Goal: Transaction & Acquisition: Book appointment/travel/reservation

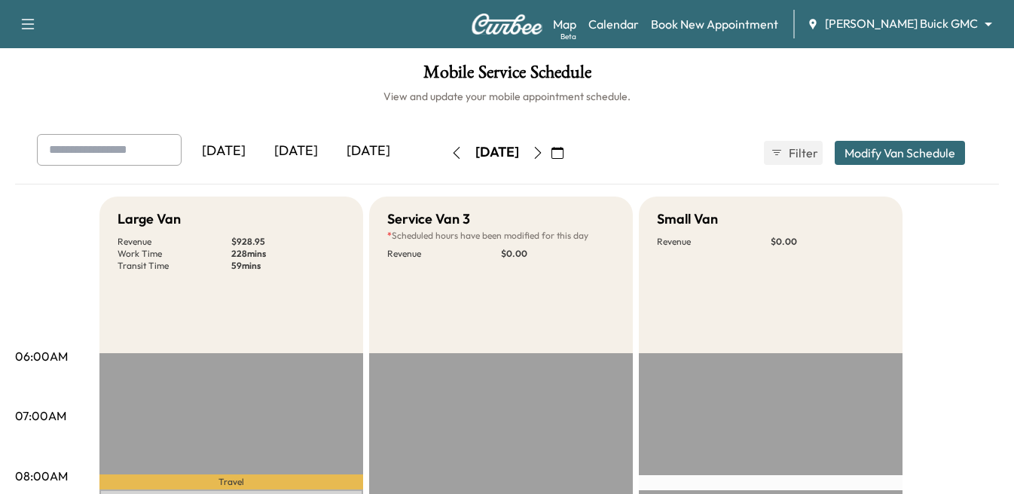
scroll to position [226, 0]
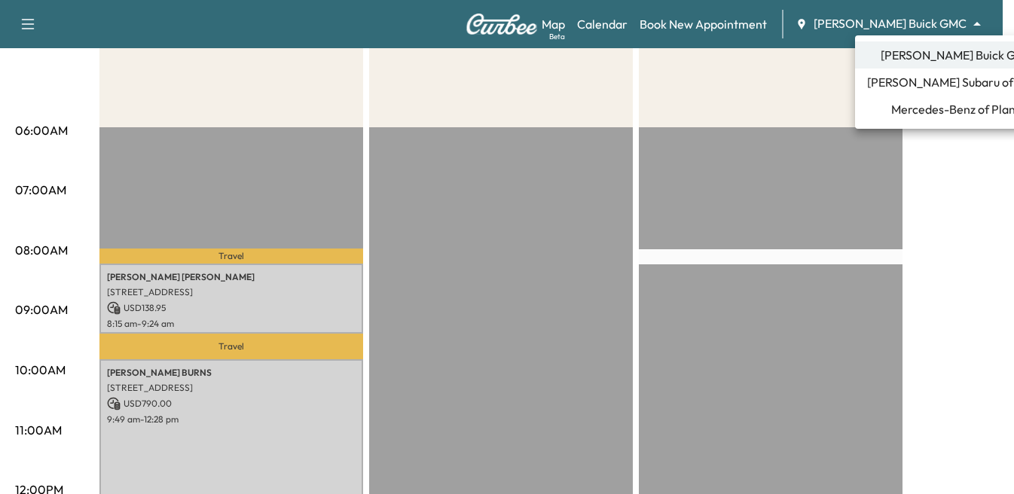
click at [898, 24] on body "Support Log Out Map Beta Calendar Book New Appointment [PERSON_NAME] Buick GMC …" at bounding box center [507, 21] width 1014 height 494
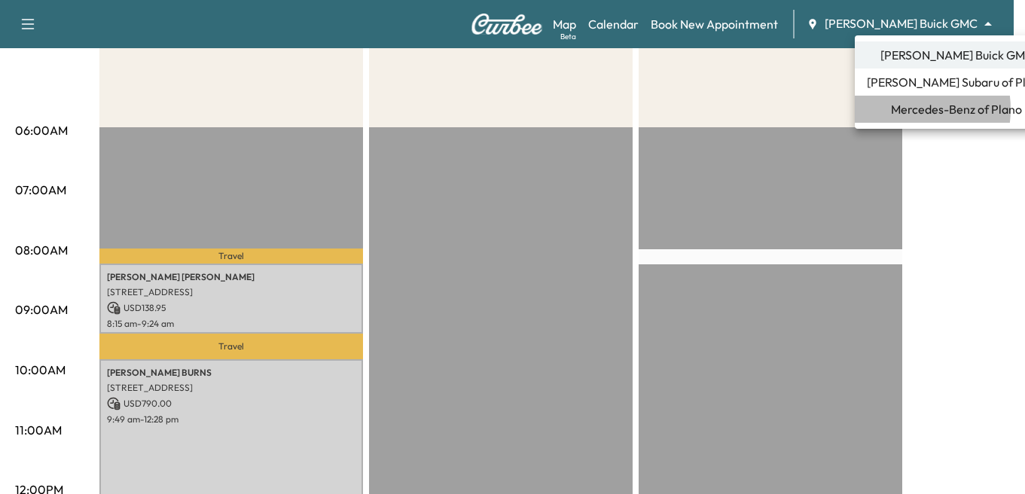
click at [899, 109] on span "Mercedes-Benz of Plano" at bounding box center [956, 109] width 131 height 18
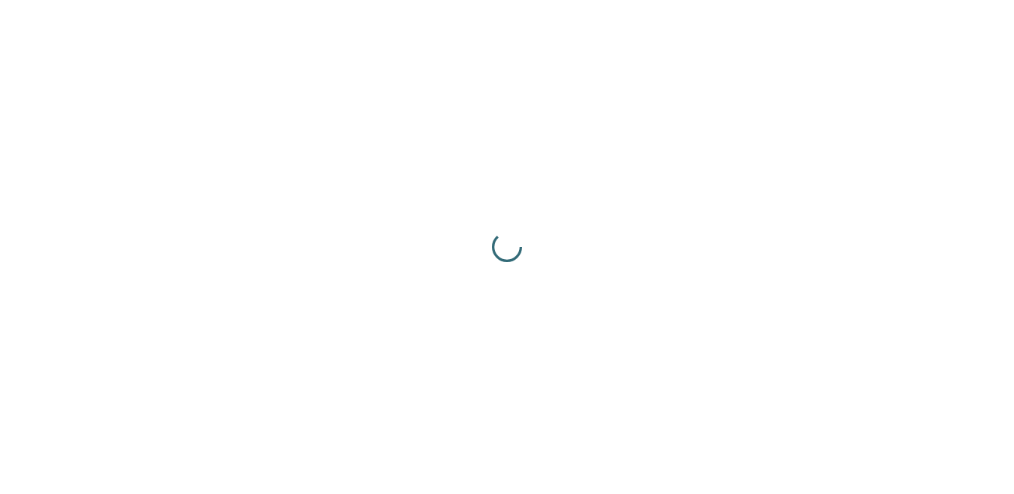
scroll to position [0, 0]
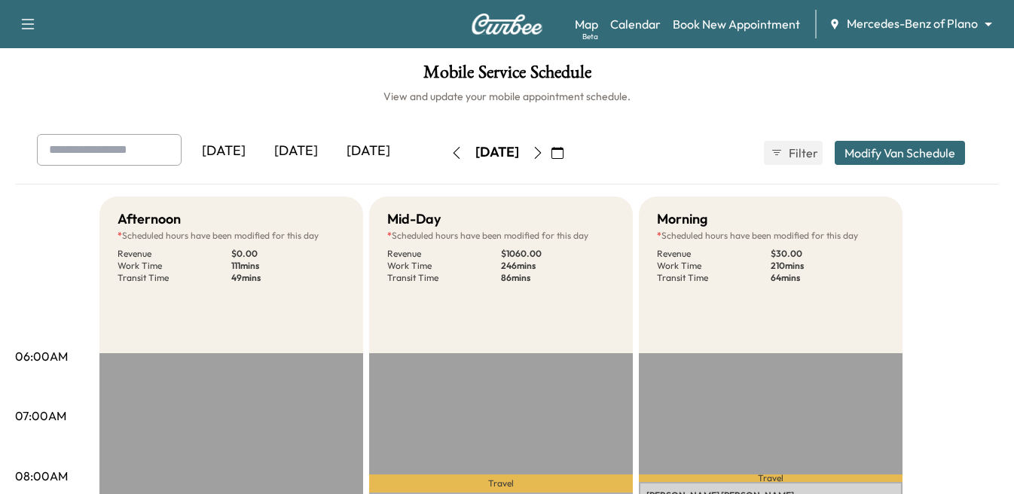
click at [63, 157] on input "text" at bounding box center [109, 150] width 145 height 32
click at [103, 151] on input "text" at bounding box center [109, 150] width 145 height 32
click at [749, 23] on link "Book New Appointment" at bounding box center [736, 24] width 127 height 18
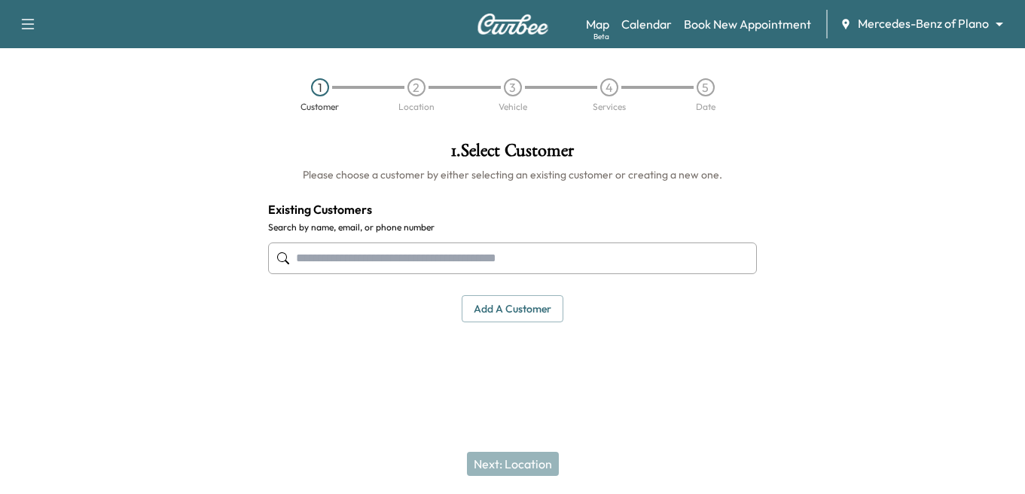
click at [367, 255] on input "text" at bounding box center [512, 259] width 489 height 32
click at [504, 308] on button "Add a customer" at bounding box center [513, 309] width 102 height 28
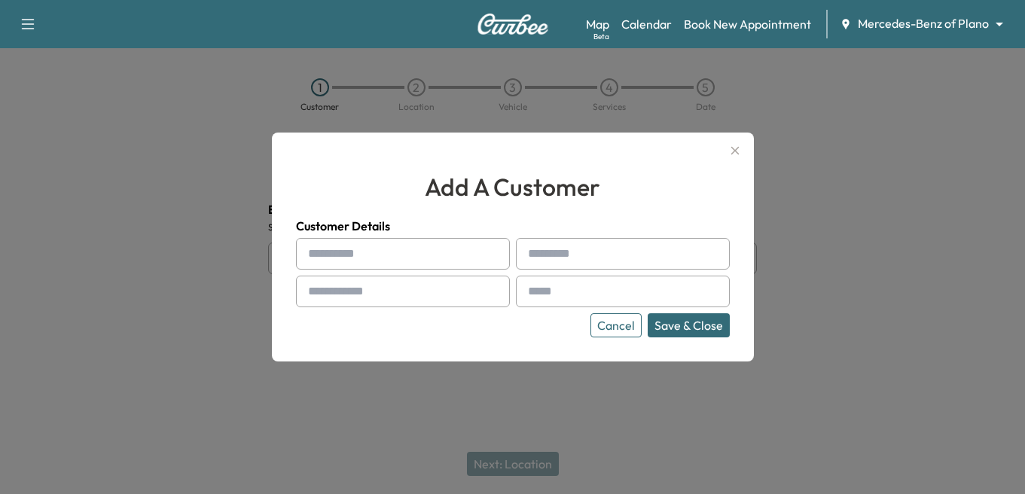
click at [364, 251] on input "text" at bounding box center [403, 254] width 214 height 32
type input "*"
type input "*****"
click at [597, 249] on input "text" at bounding box center [623, 254] width 214 height 32
type input "********"
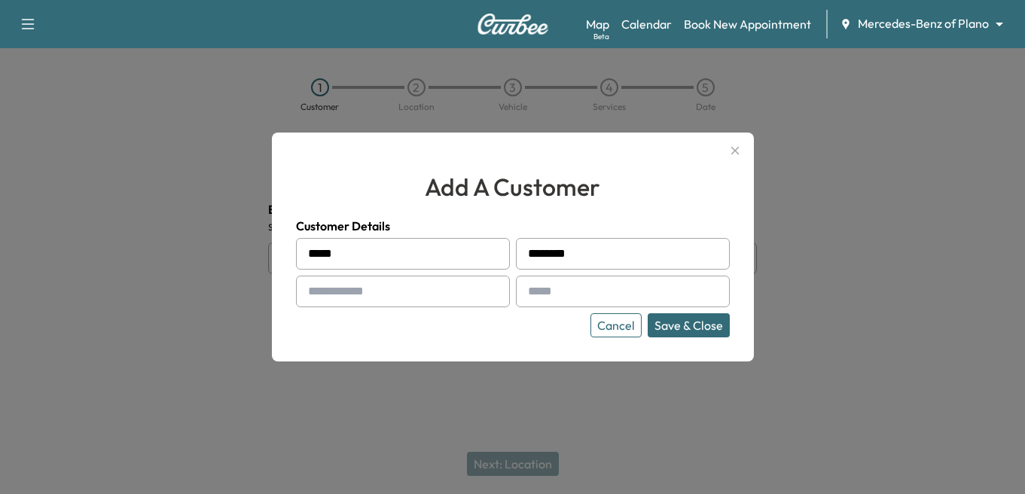
drag, startPoint x: 441, startPoint y: 301, endPoint x: 583, endPoint y: 347, distance: 149.1
click at [441, 301] on input "text" at bounding box center [403, 292] width 214 height 32
click at [372, 297] on input "text" at bounding box center [403, 292] width 214 height 32
paste input "**********"
type input "**********"
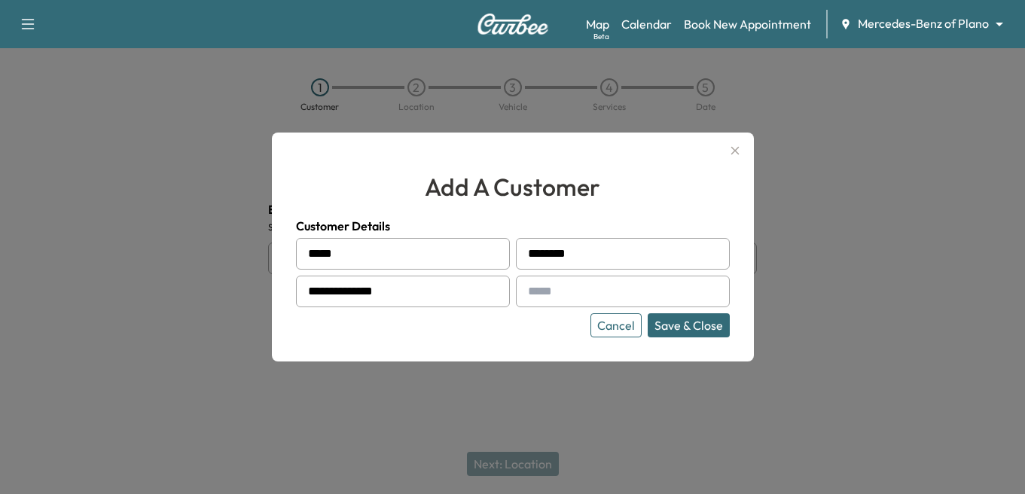
click at [552, 291] on input "text" at bounding box center [623, 292] width 214 height 32
type input "**********"
click at [676, 319] on button "Save & Close" at bounding box center [689, 325] width 82 height 24
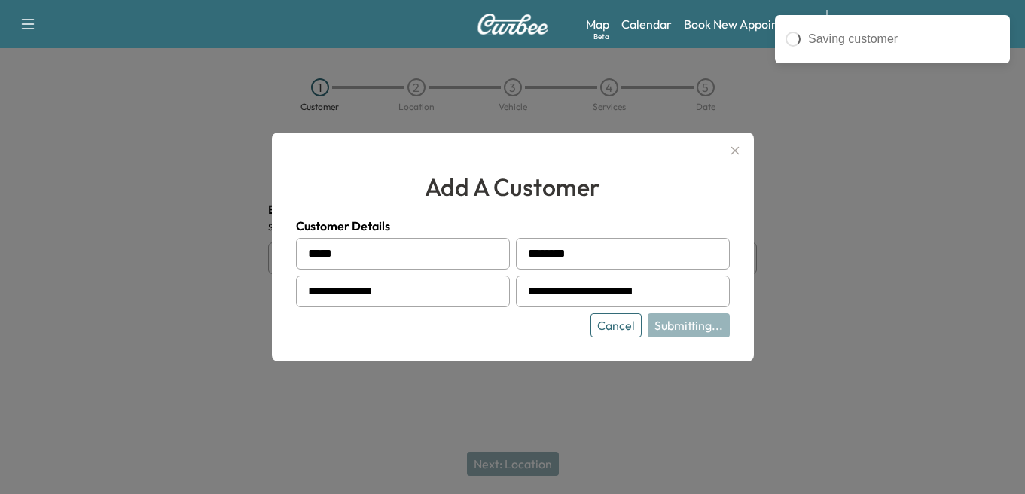
type input "**********"
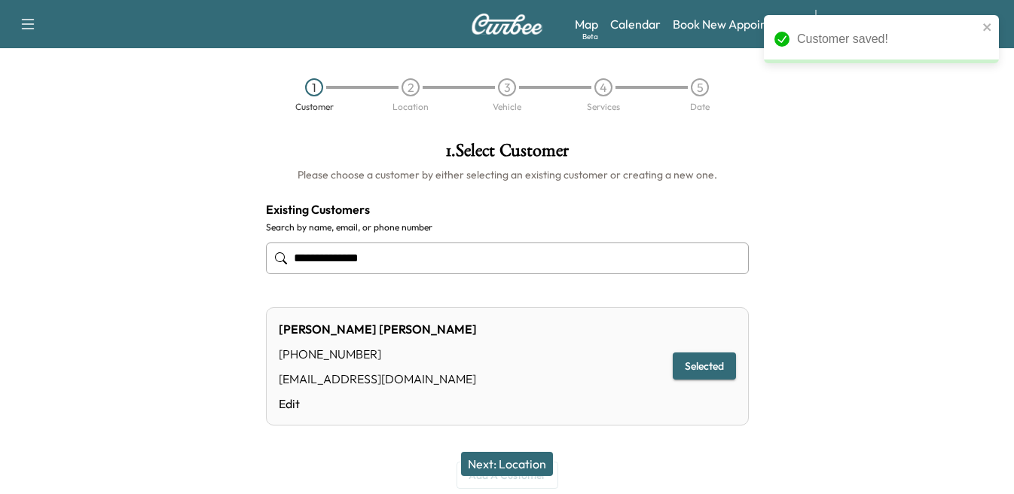
click at [705, 365] on button "Selected" at bounding box center [704, 367] width 63 height 28
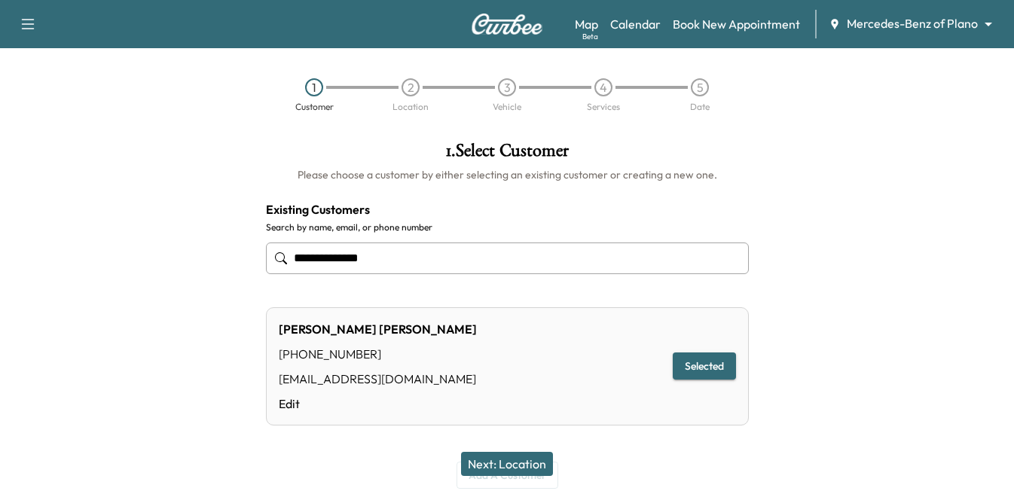
click at [488, 459] on button "Next: Location" at bounding box center [507, 464] width 92 height 24
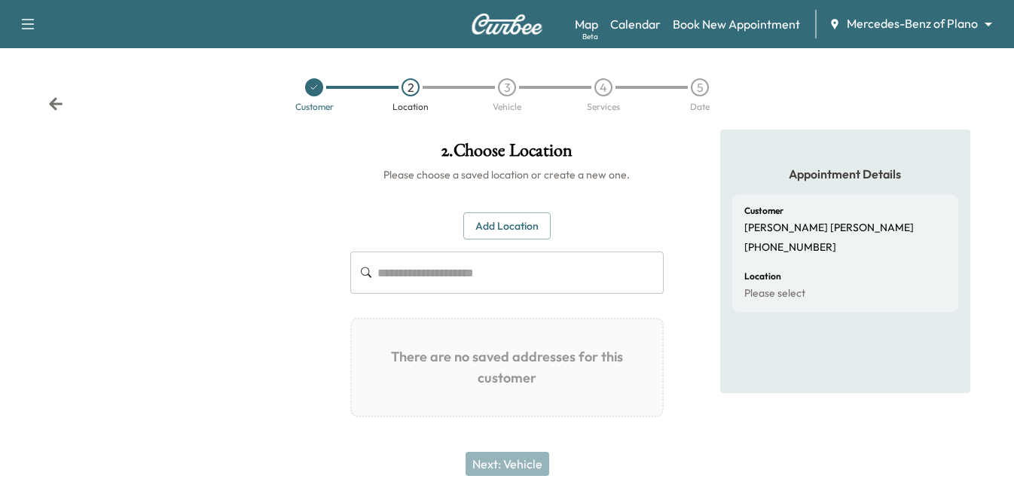
click at [421, 249] on div "Add Location ​ There are no saved addresses for this customer Add a Location Ad…" at bounding box center [507, 321] width 314 height 218
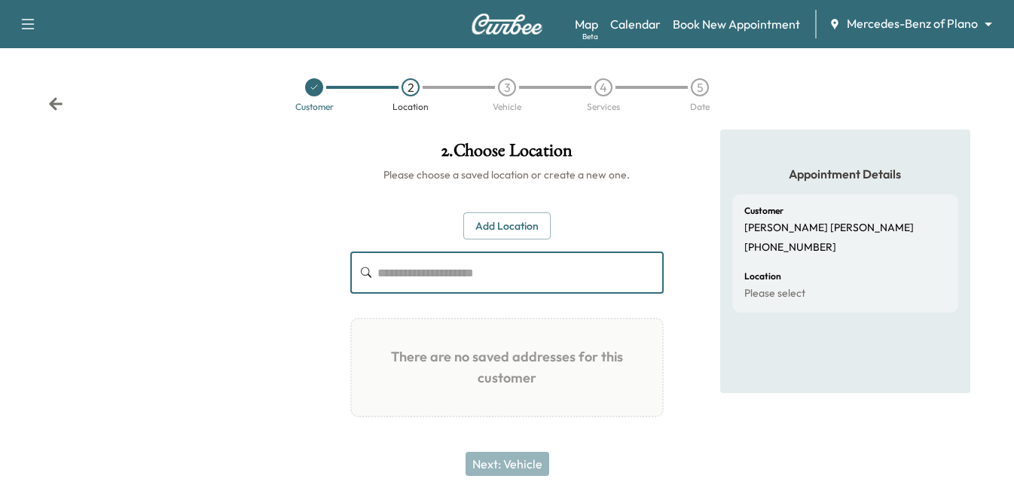
click at [419, 274] on input "text" at bounding box center [520, 273] width 286 height 42
type input "**********"
click at [546, 239] on div "**********" at bounding box center [507, 321] width 314 height 218
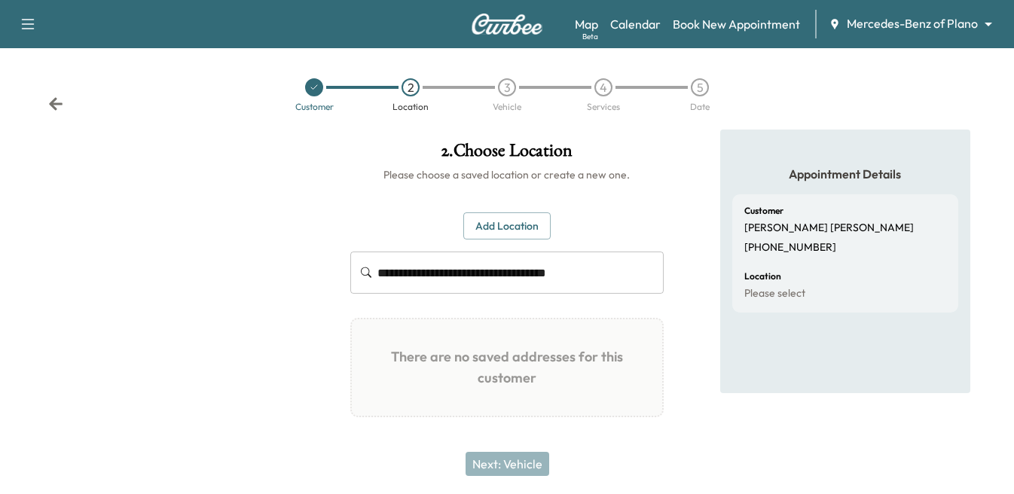
click at [514, 223] on button "Add Location" at bounding box center [506, 226] width 87 height 28
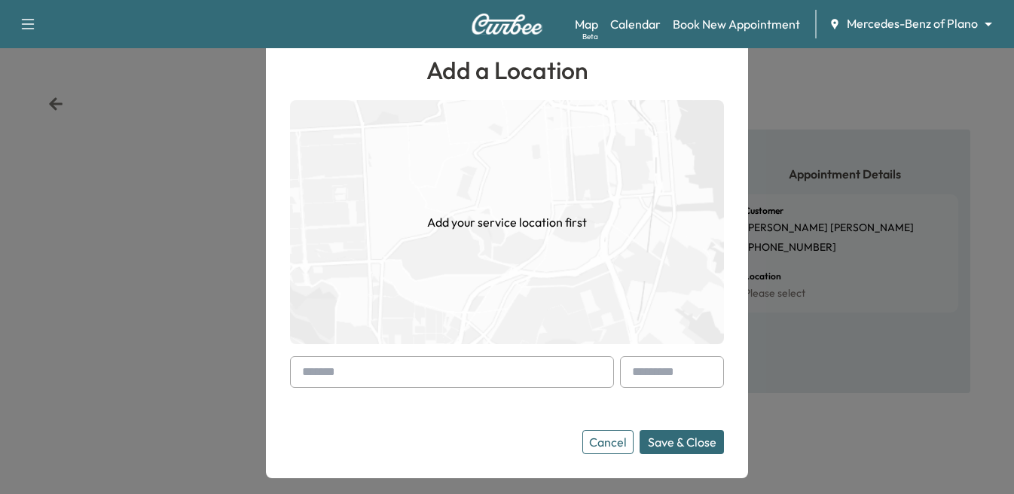
click at [331, 357] on input "text" at bounding box center [452, 372] width 324 height 32
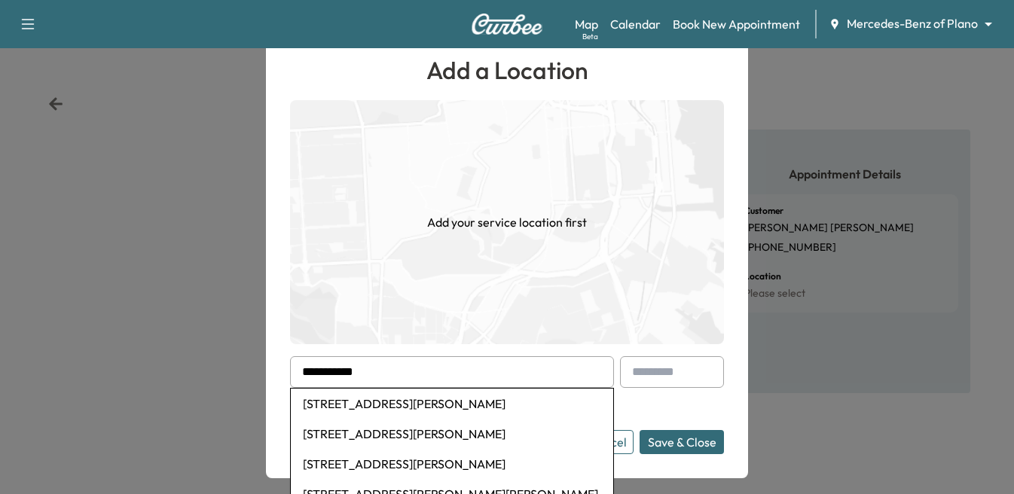
click at [450, 401] on li "[STREET_ADDRESS][PERSON_NAME]" at bounding box center [452, 404] width 322 height 30
type input "**********"
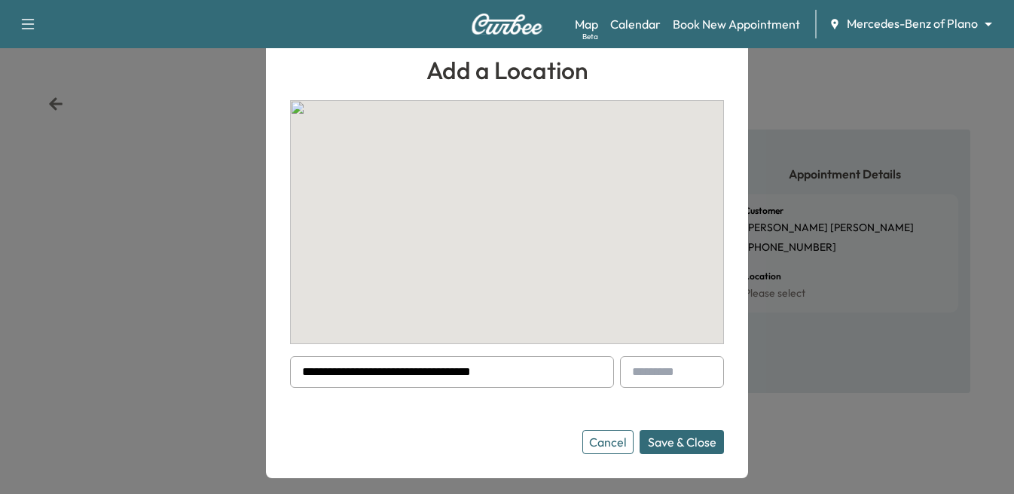
click at [685, 444] on button "Save & Close" at bounding box center [681, 442] width 84 height 24
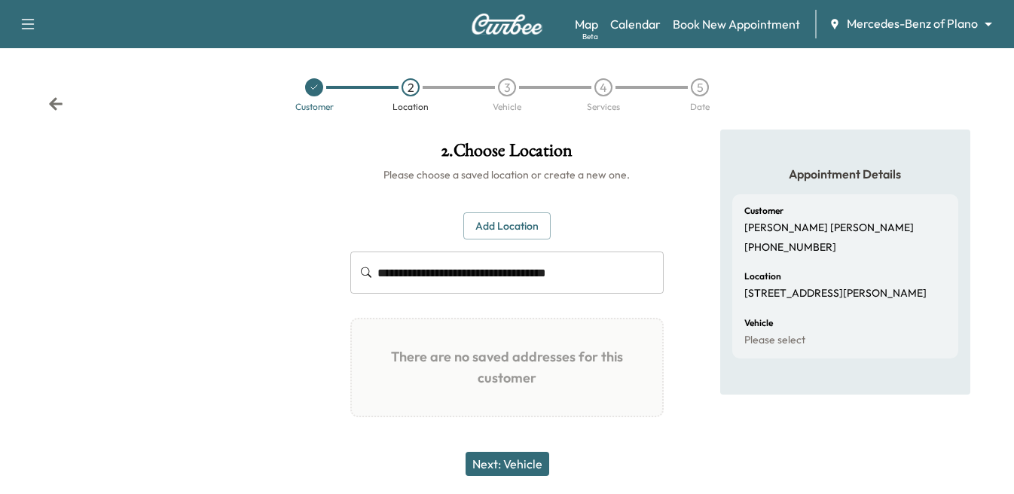
click at [477, 461] on button "Next: Vehicle" at bounding box center [507, 464] width 84 height 24
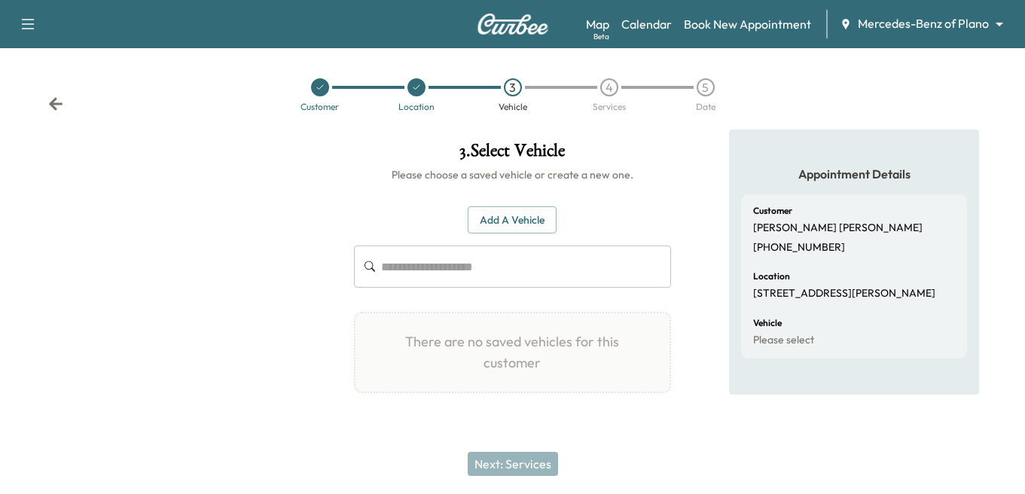
click at [408, 270] on input "text" at bounding box center [526, 267] width 290 height 42
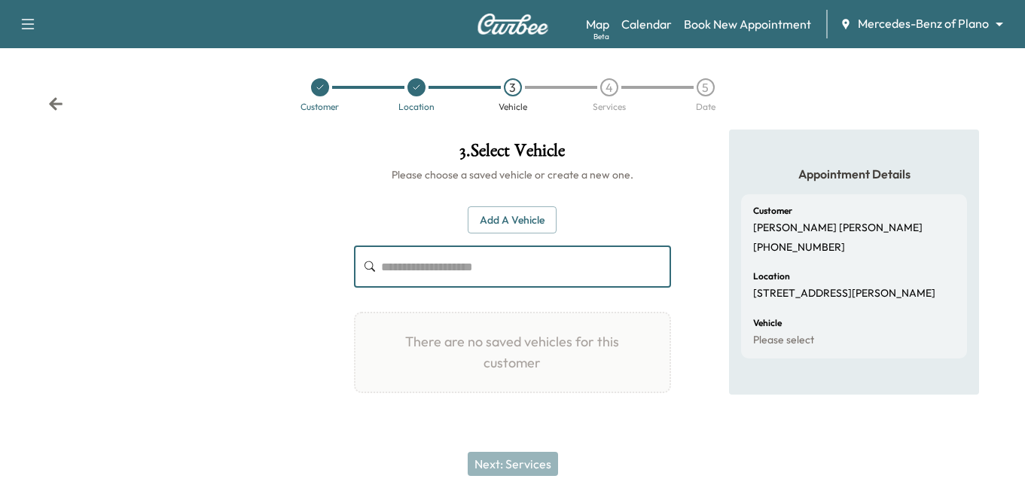
click at [467, 279] on input "text" at bounding box center [526, 267] width 290 height 42
paste input "**********"
type input "**********"
click at [502, 212] on button "Add a Vehicle" at bounding box center [512, 220] width 89 height 28
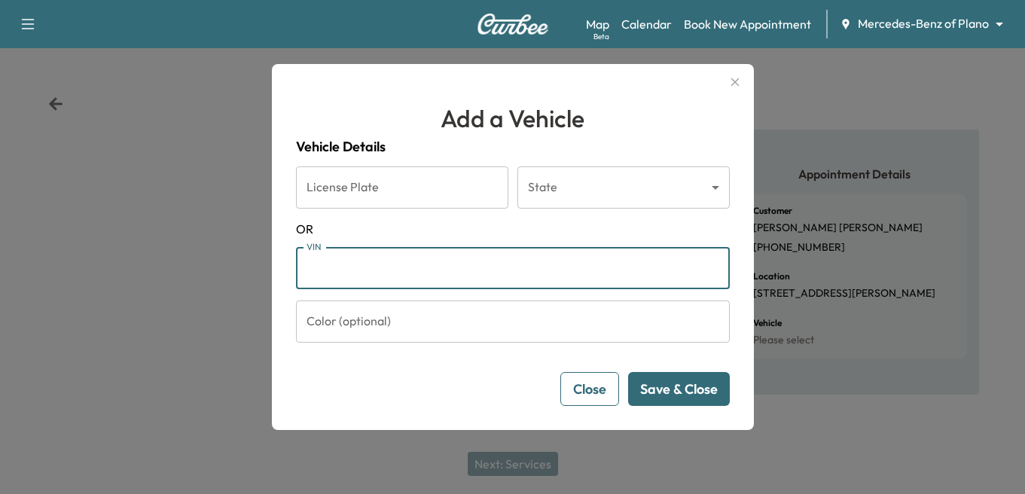
click at [392, 249] on input "VIN" at bounding box center [513, 268] width 434 height 42
paste input "**********"
type input "**********"
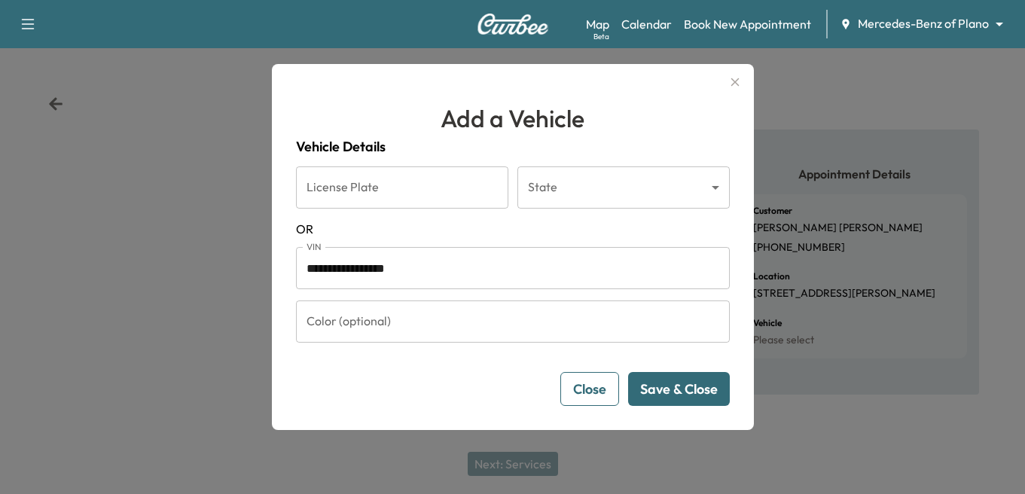
click at [671, 376] on button "Save & Close" at bounding box center [679, 389] width 102 height 34
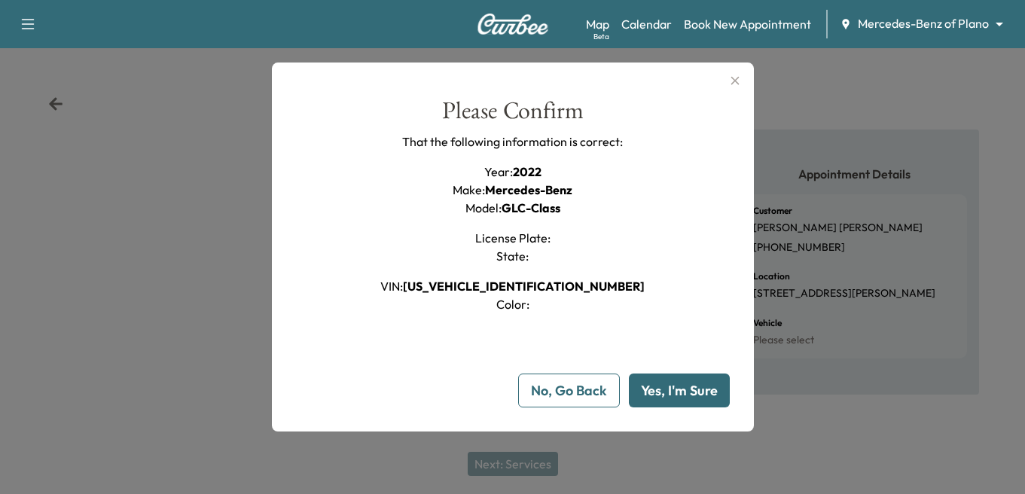
click at [677, 391] on button "Yes, I'm Sure" at bounding box center [679, 391] width 101 height 34
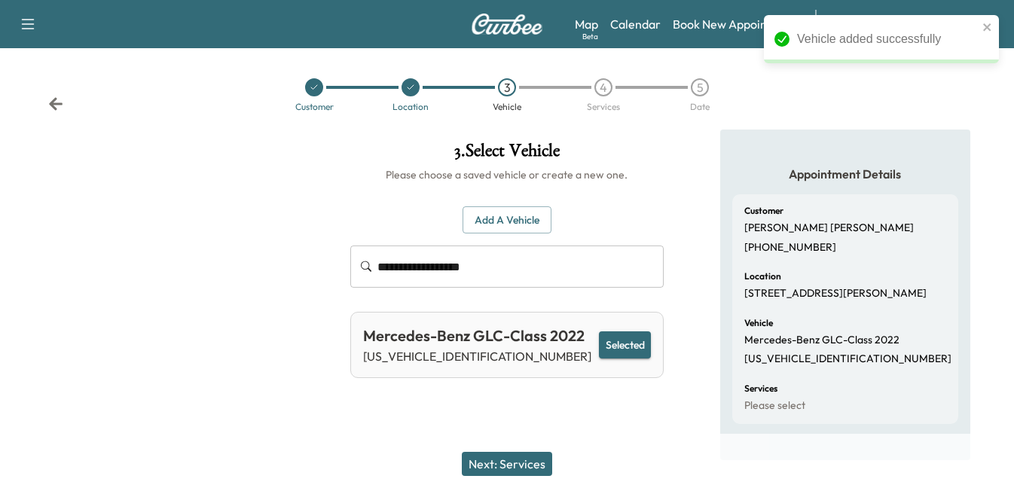
click at [504, 457] on button "Next: Services" at bounding box center [507, 464] width 90 height 24
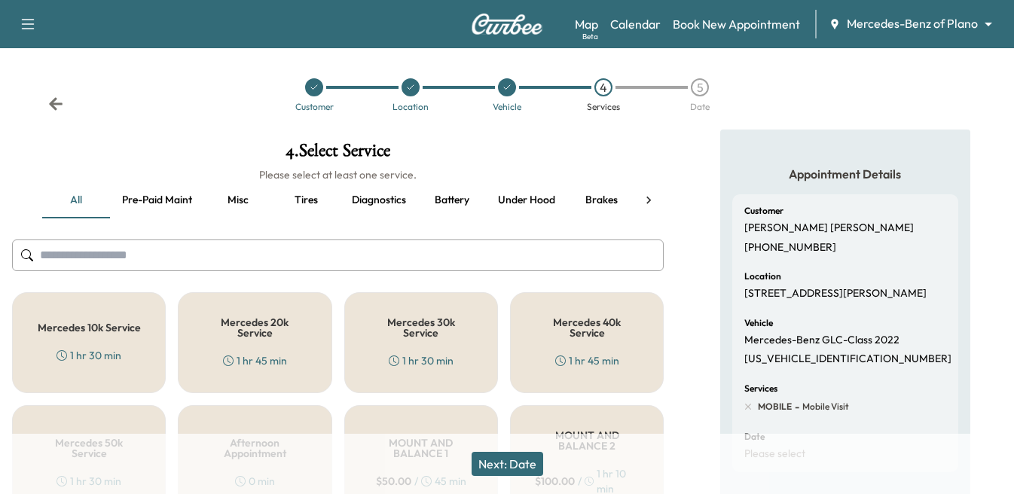
click at [590, 325] on h5 "Mercedes 40k Service" at bounding box center [587, 327] width 104 height 21
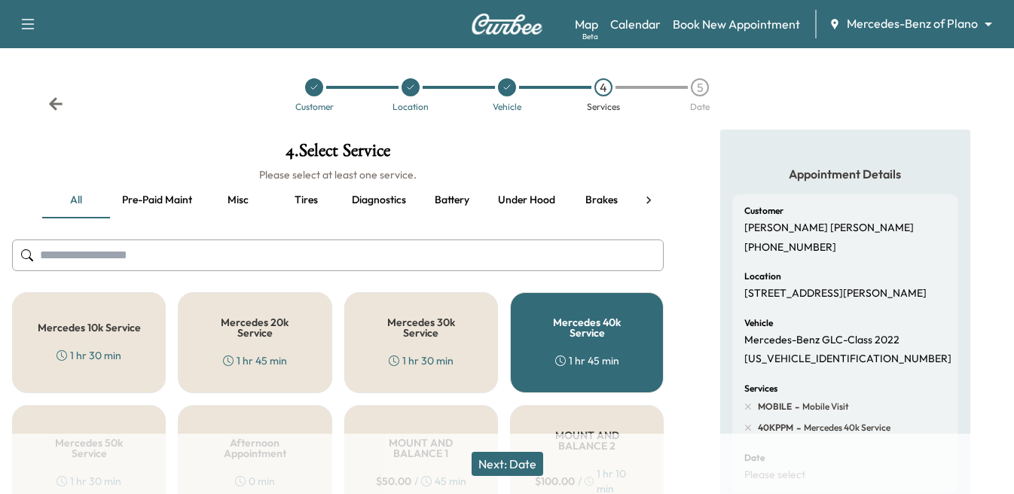
click at [162, 200] on button "Pre-paid maint" at bounding box center [157, 200] width 94 height 36
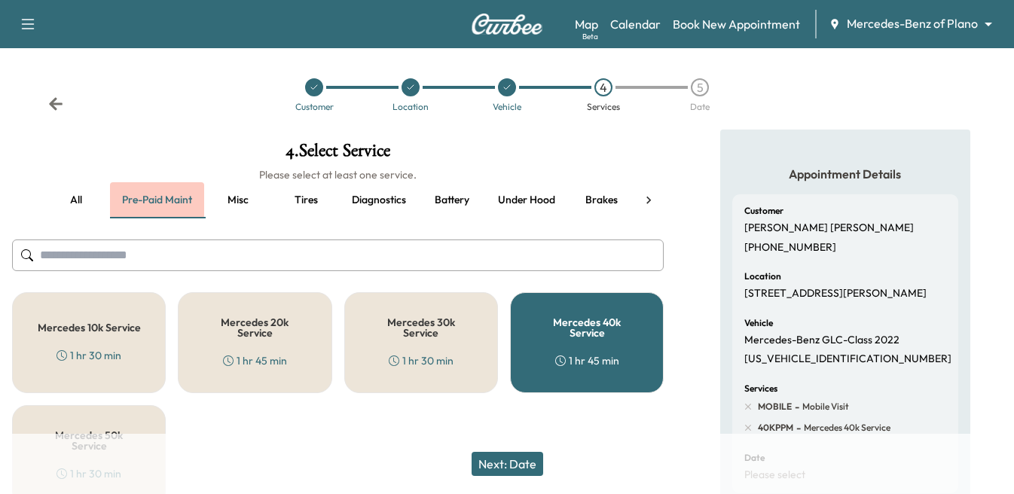
click at [174, 202] on button "Pre-paid maint" at bounding box center [157, 200] width 94 height 36
click at [81, 257] on input "text" at bounding box center [338, 256] width 652 height 32
type input "*"
click at [505, 468] on button "Next: Date" at bounding box center [508, 464] width 72 height 24
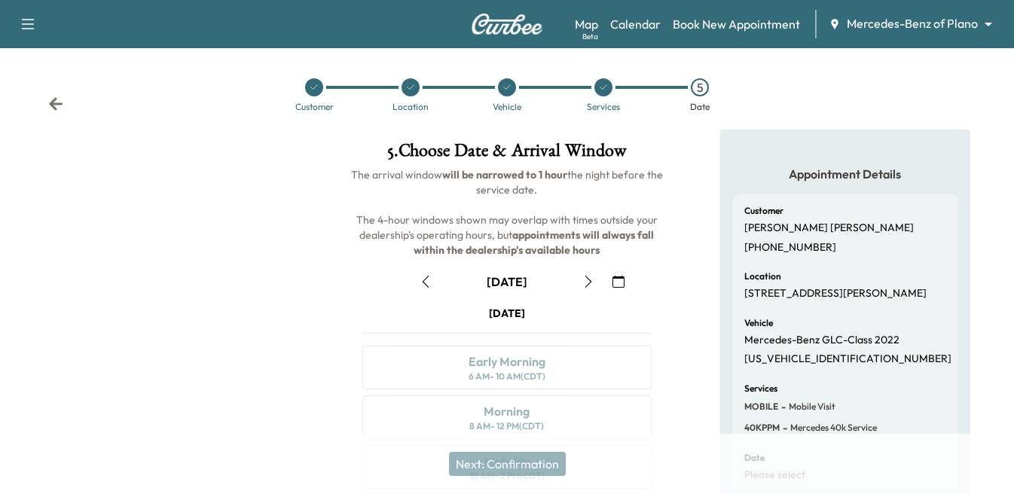
click at [597, 106] on div "Services" at bounding box center [603, 106] width 33 height 9
click at [600, 87] on icon at bounding box center [603, 87] width 9 height 9
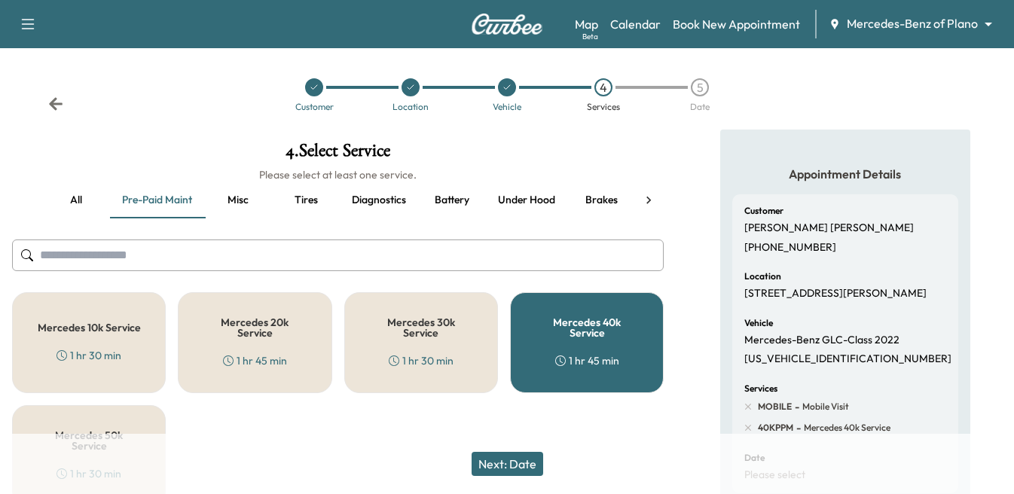
click at [414, 338] on div "Mercedes 30k Service 1 hr 30 min" at bounding box center [421, 342] width 154 height 101
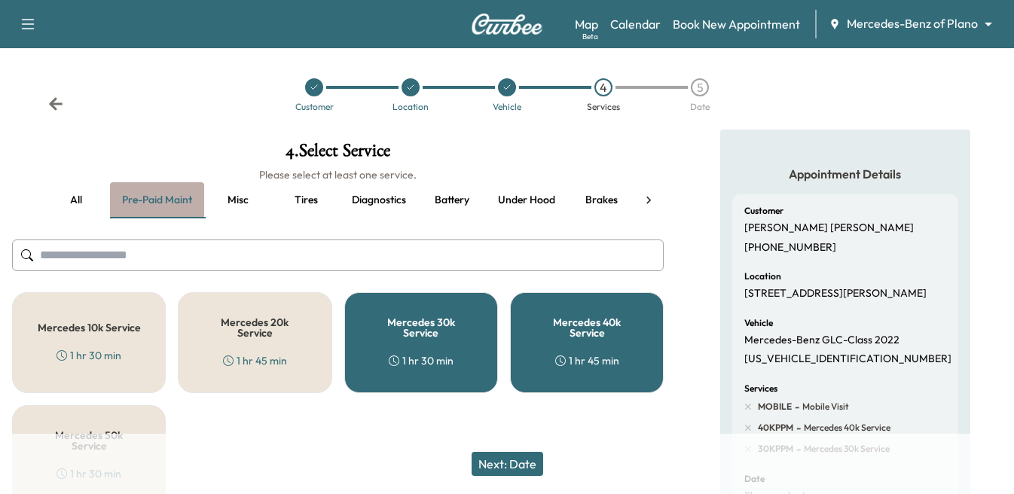
click at [148, 193] on button "Pre-paid maint" at bounding box center [157, 200] width 94 height 36
click at [412, 331] on div "Mercedes 30k Service 1 hr 30 min" at bounding box center [421, 342] width 154 height 101
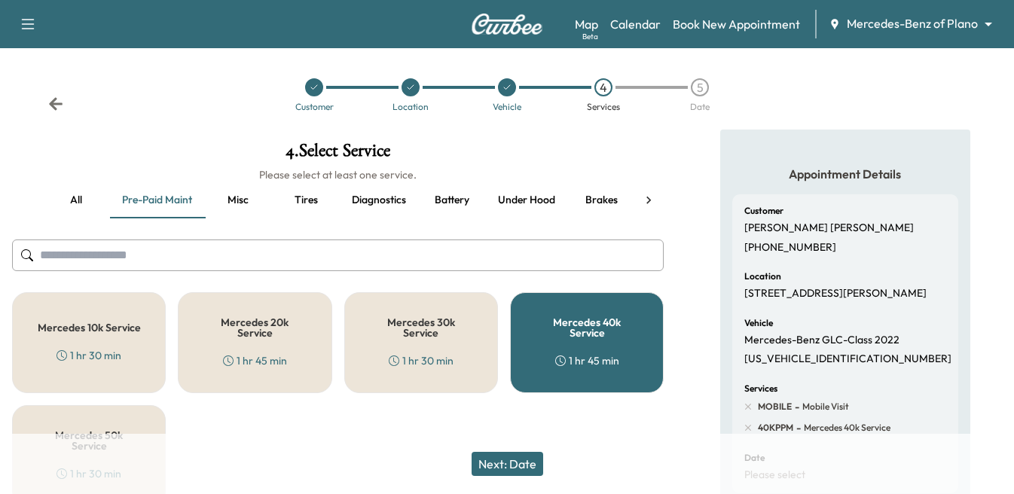
click at [524, 458] on button "Next: Date" at bounding box center [508, 464] width 72 height 24
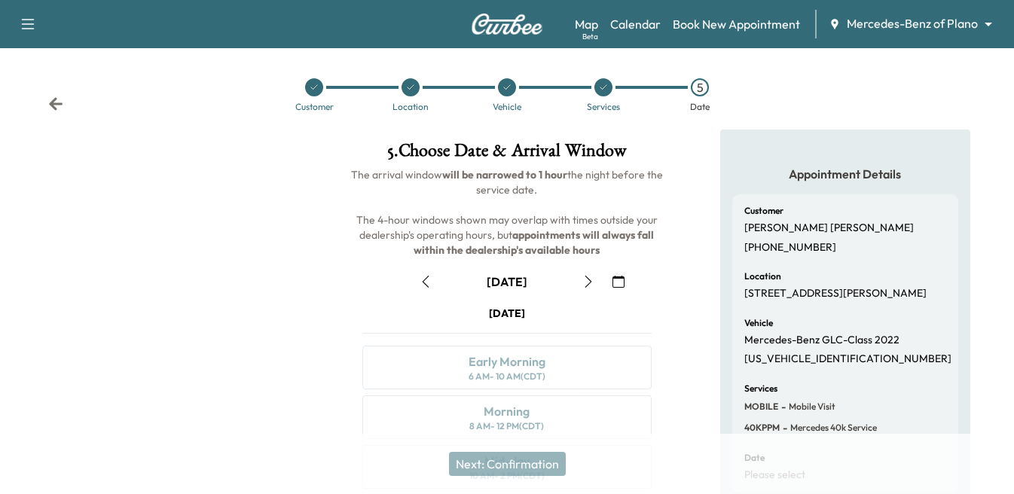
click at [582, 280] on icon "button" at bounding box center [588, 282] width 12 height 12
click at [593, 285] on icon "button" at bounding box center [588, 282] width 12 height 12
click at [584, 285] on icon "button" at bounding box center [588, 282] width 12 height 12
click at [591, 285] on icon "button" at bounding box center [588, 282] width 12 height 12
click at [591, 281] on icon "button" at bounding box center [588, 282] width 12 height 12
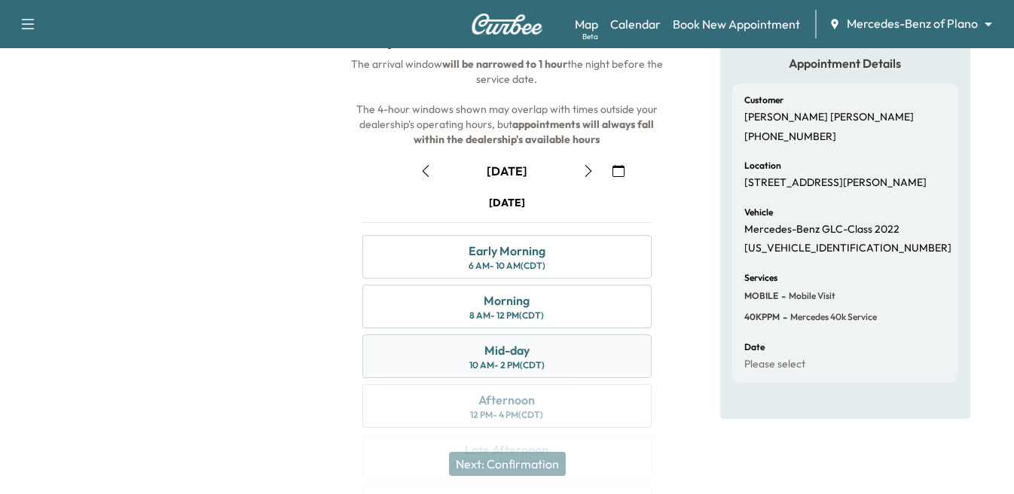
scroll to position [109, 0]
click at [587, 170] on icon "button" at bounding box center [588, 172] width 12 height 12
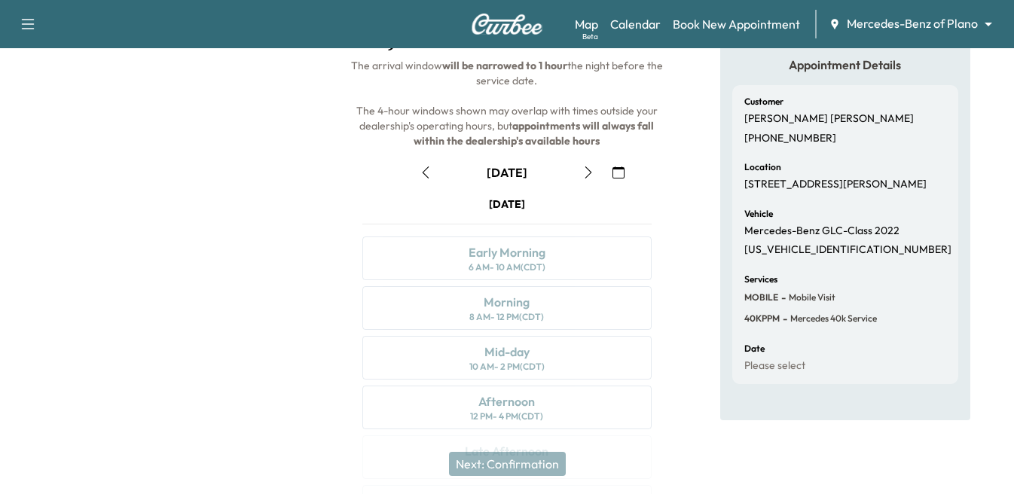
click at [586, 183] on button "button" at bounding box center [588, 172] width 26 height 24
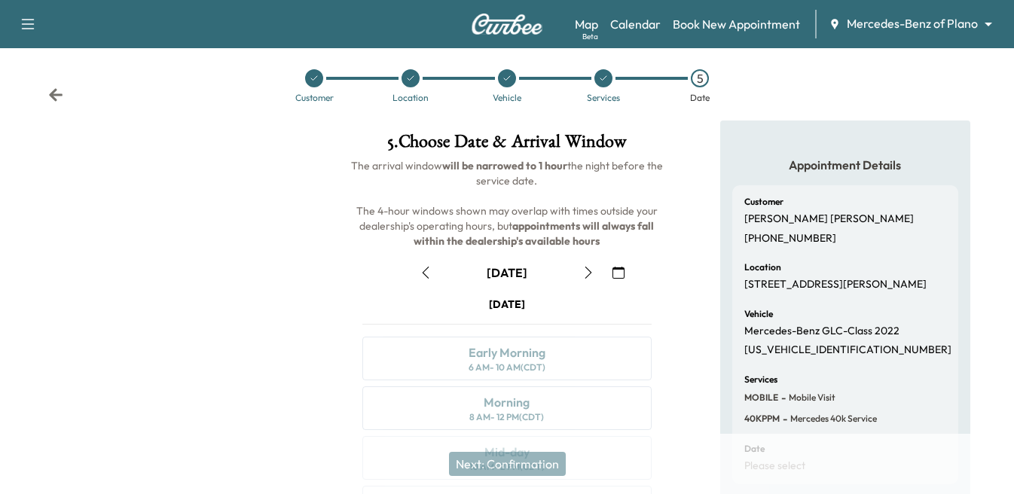
scroll to position [0, 0]
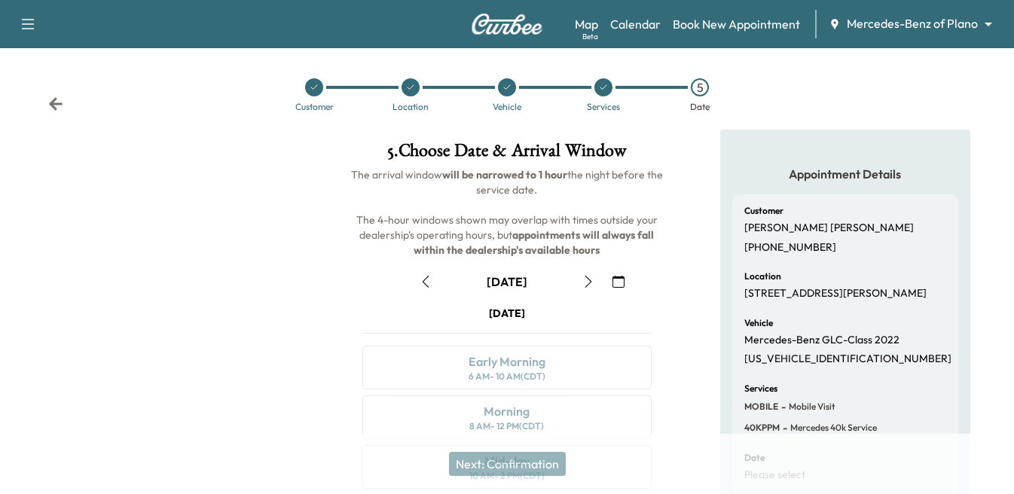
click at [424, 278] on icon "button" at bounding box center [426, 282] width 12 height 12
click at [588, 279] on icon "button" at bounding box center [588, 282] width 12 height 12
click at [424, 279] on icon "button" at bounding box center [426, 282] width 12 height 12
click at [589, 281] on icon "button" at bounding box center [588, 282] width 12 height 12
click at [589, 282] on icon "button" at bounding box center [588, 282] width 12 height 12
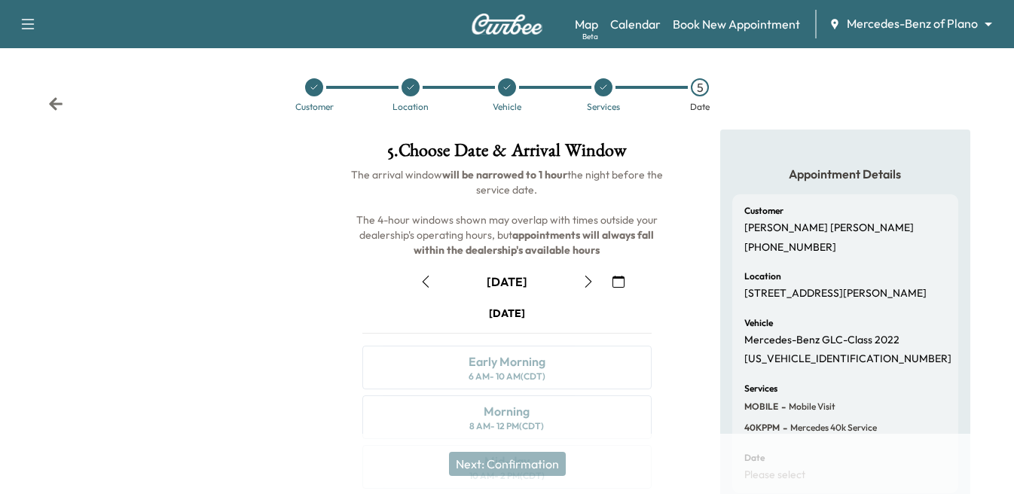
click at [589, 282] on icon "button" at bounding box center [588, 282] width 12 height 12
click at [584, 288] on button "button" at bounding box center [588, 282] width 26 height 24
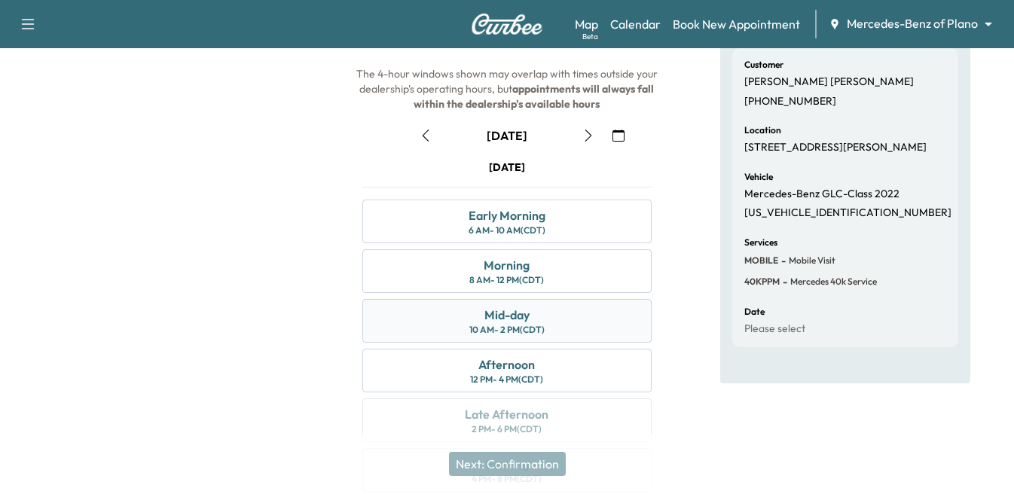
scroll to position [151, 0]
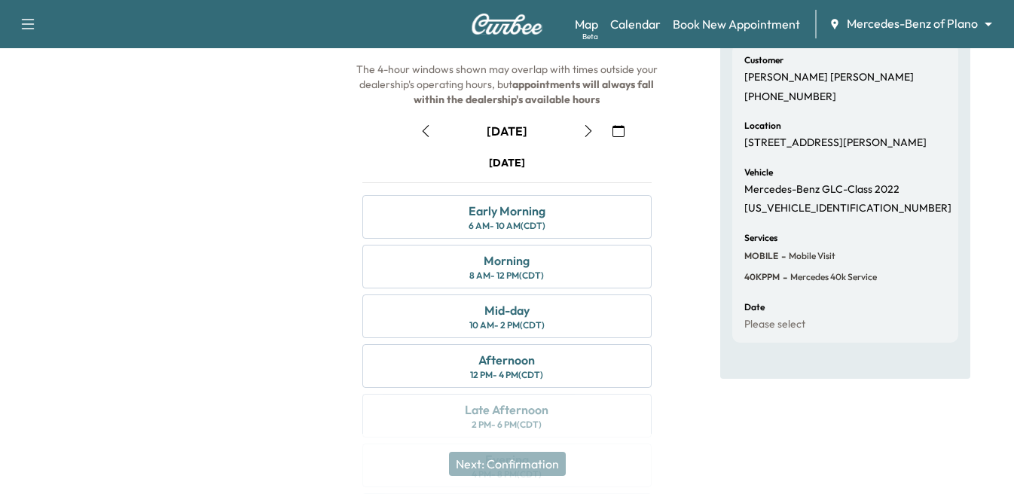
click at [586, 129] on icon "button" at bounding box center [588, 131] width 12 height 12
click at [511, 321] on div "10 AM - 2 PM (CDT)" at bounding box center [506, 325] width 75 height 12
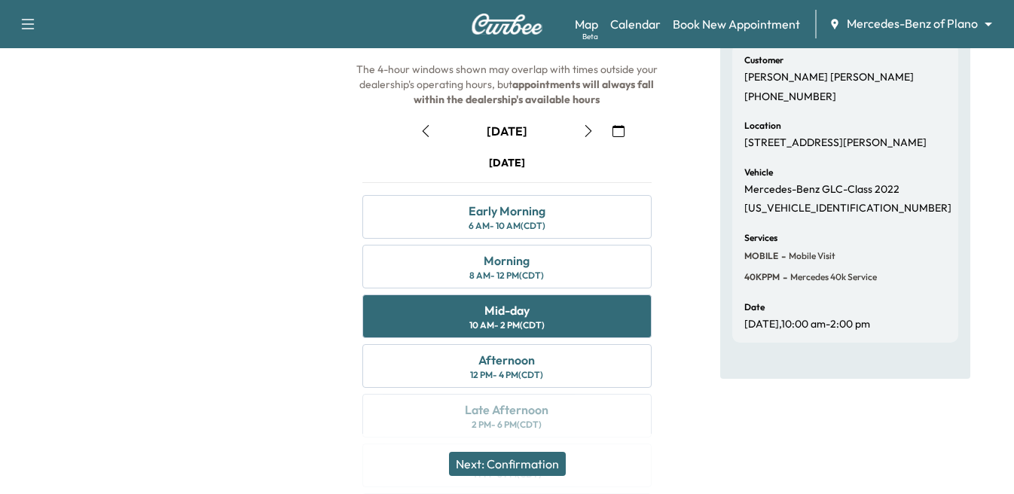
click at [499, 464] on button "Next: Confirmation" at bounding box center [507, 464] width 117 height 24
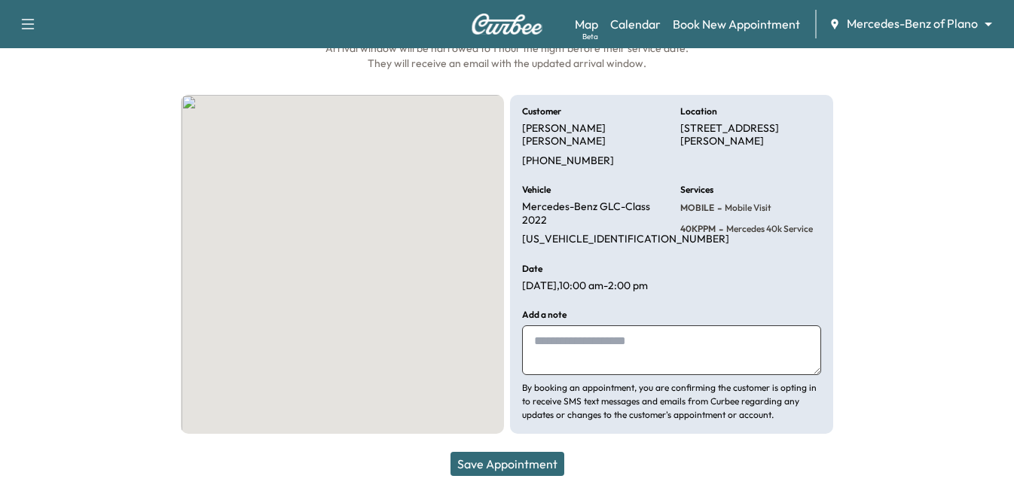
scroll to position [127, 0]
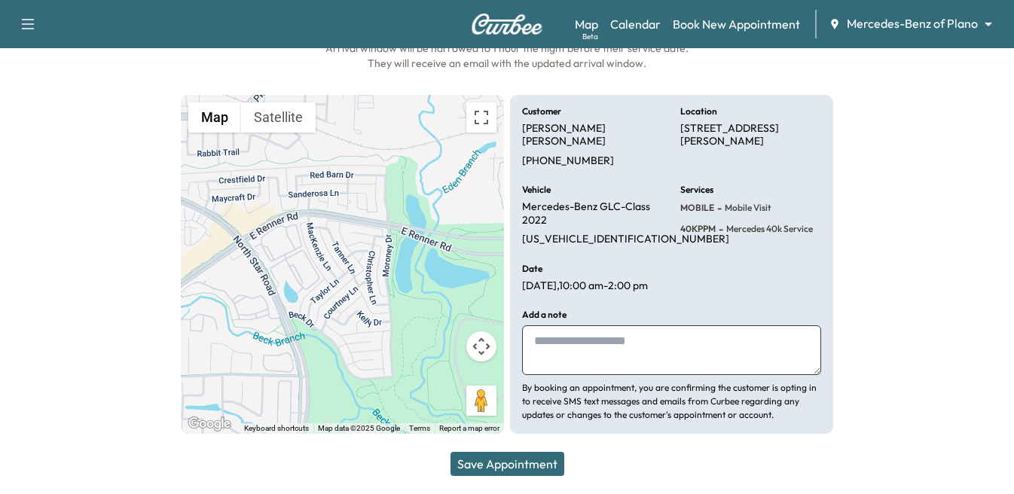
click at [505, 465] on button "Save Appointment" at bounding box center [507, 464] width 114 height 24
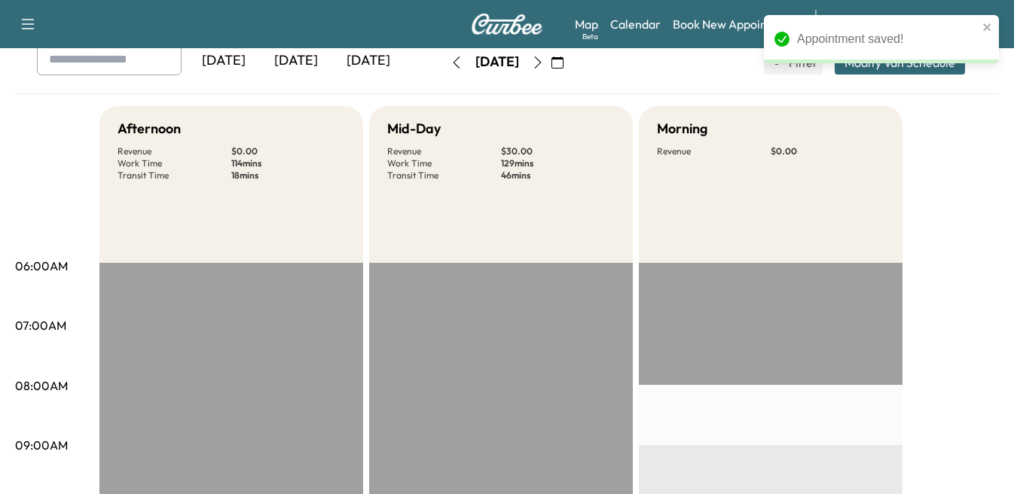
scroll to position [377, 0]
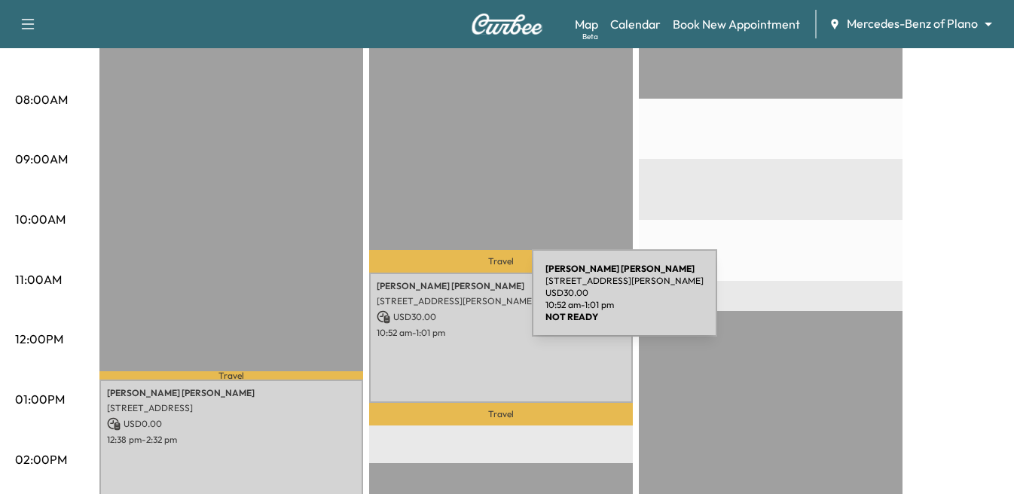
click at [419, 302] on p "[STREET_ADDRESS][PERSON_NAME]" at bounding box center [501, 301] width 249 height 12
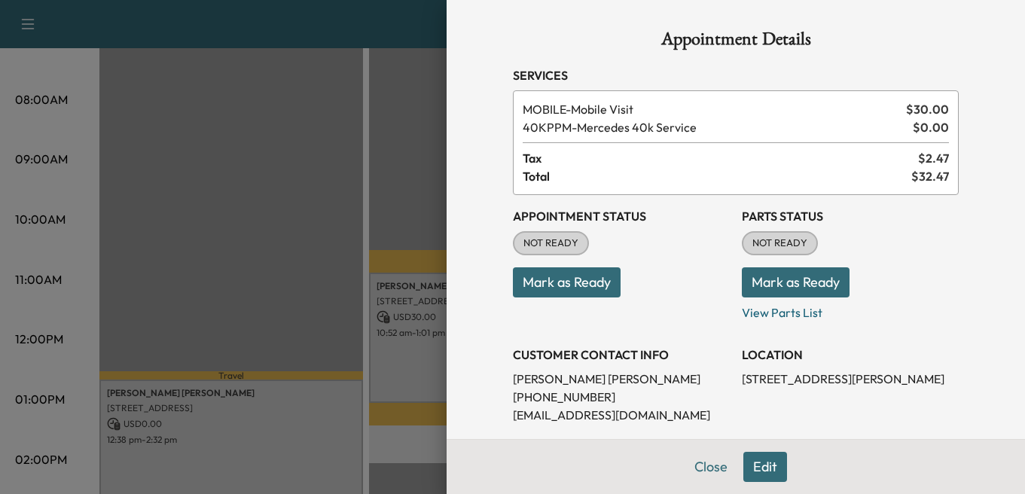
click at [244, 398] on div at bounding box center [512, 247] width 1025 height 494
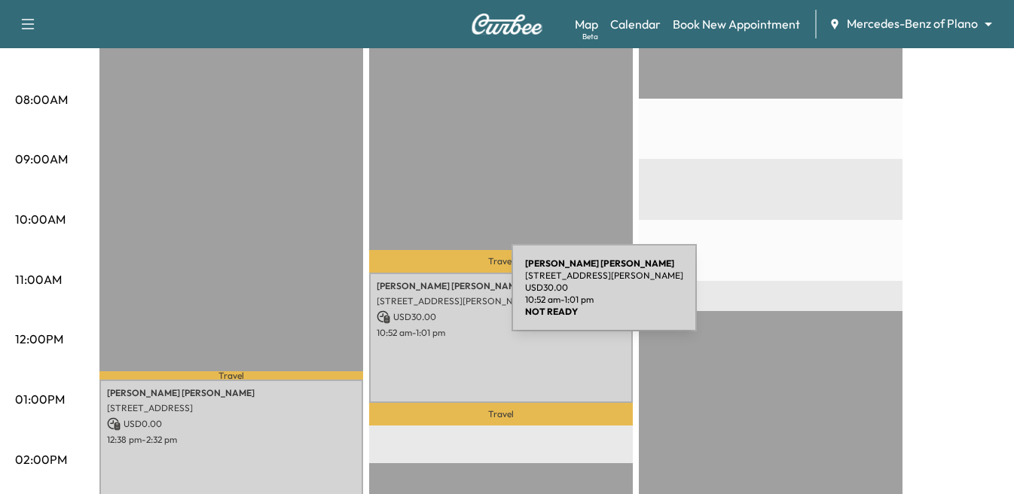
click at [398, 297] on p "[STREET_ADDRESS][PERSON_NAME]" at bounding box center [501, 301] width 249 height 12
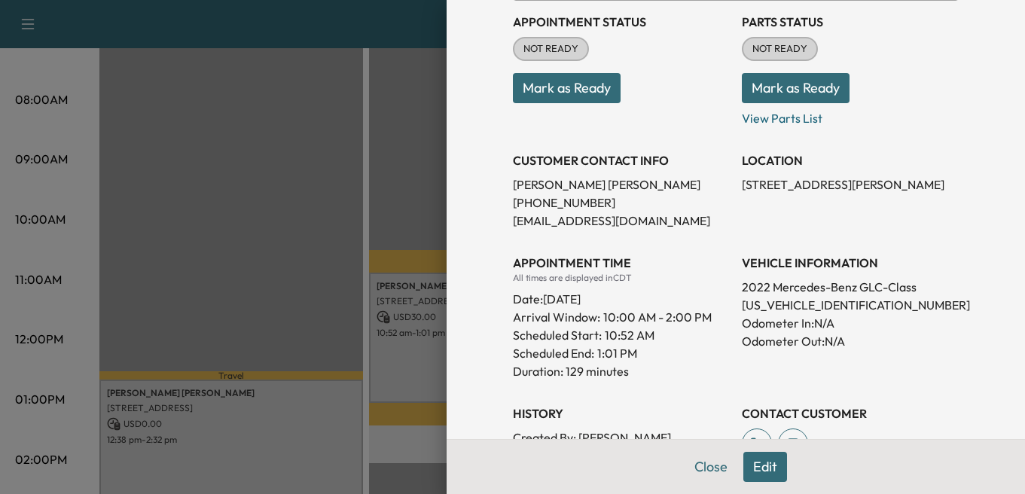
scroll to position [301, 0]
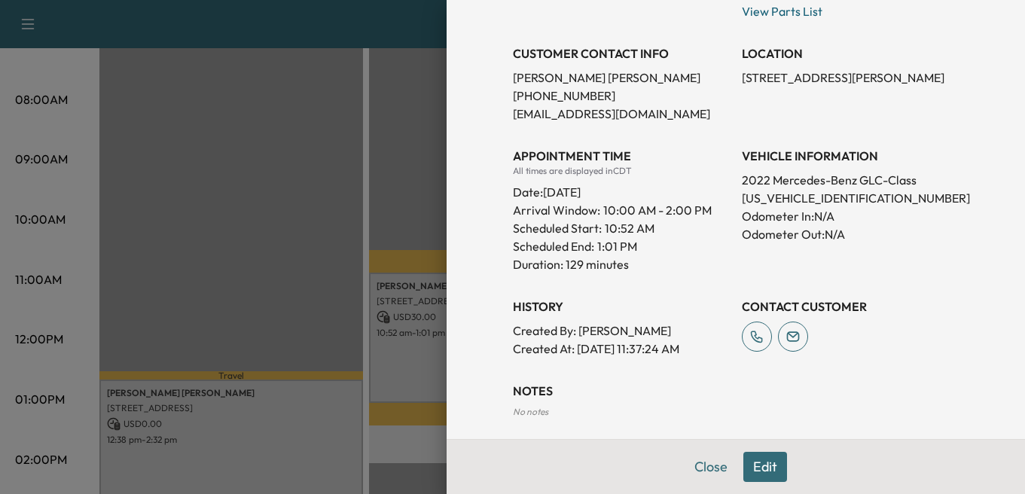
click at [748, 462] on button "Edit" at bounding box center [765, 467] width 44 height 30
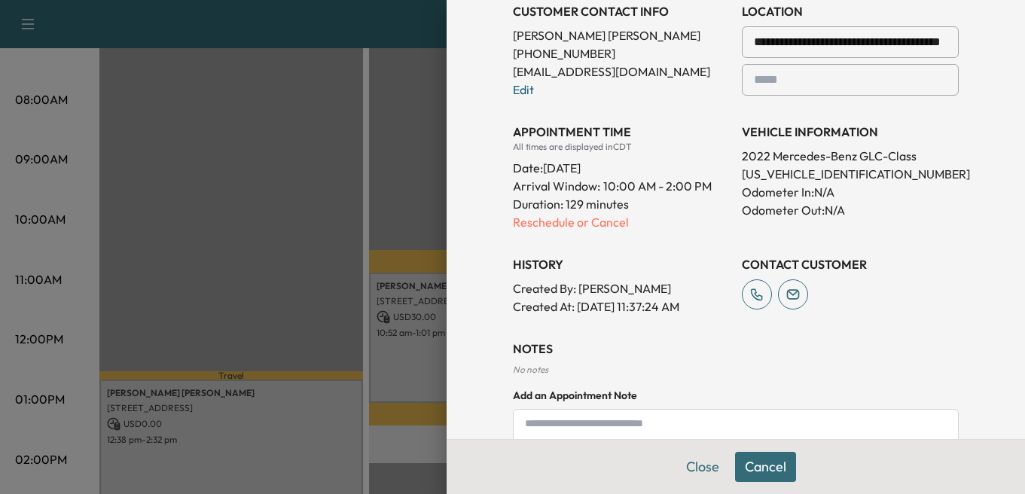
scroll to position [377, 0]
click at [588, 221] on p "Reschedule or Cancel" at bounding box center [621, 221] width 217 height 18
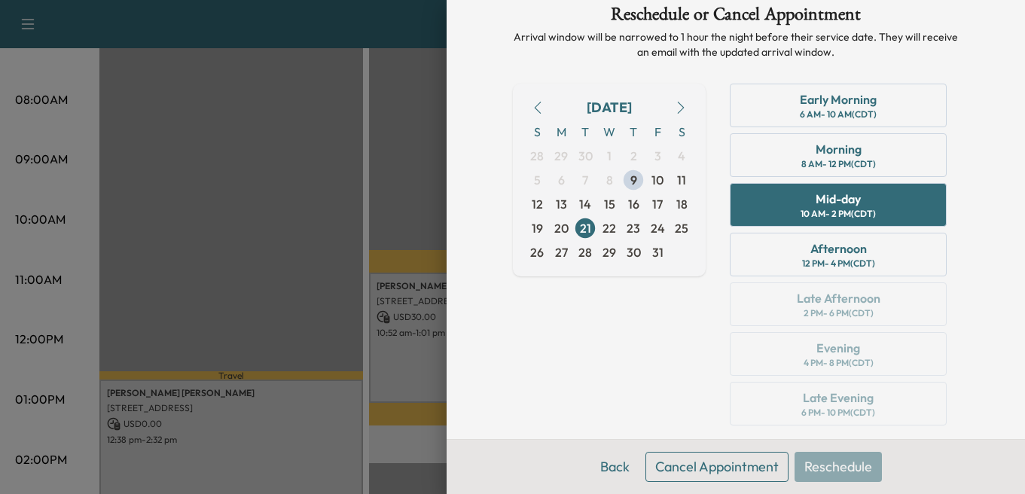
scroll to position [47, 0]
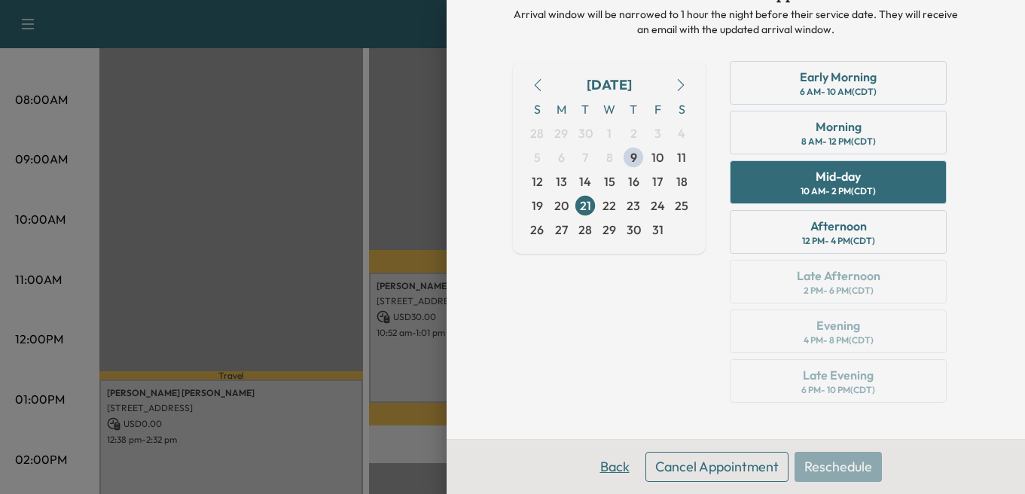
click at [613, 461] on button "Back" at bounding box center [615, 467] width 49 height 30
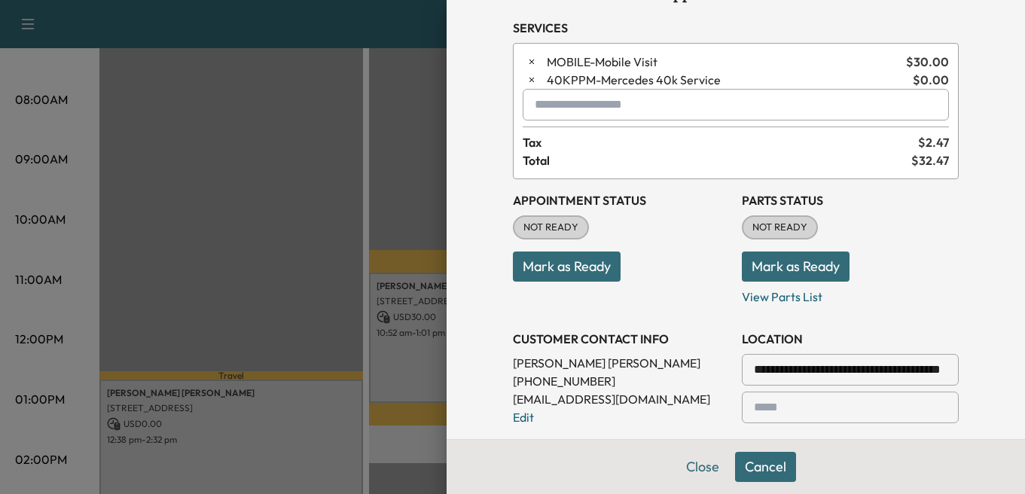
scroll to position [0, 0]
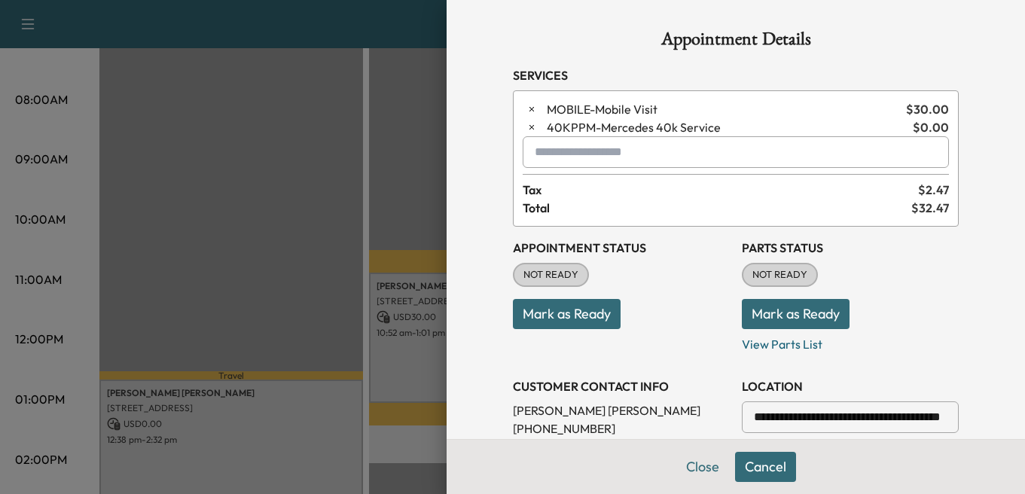
click at [560, 118] on span "40KPPM - Mercedes 40k Service" at bounding box center [727, 127] width 360 height 18
click at [538, 150] on input "text" at bounding box center [736, 152] width 426 height 32
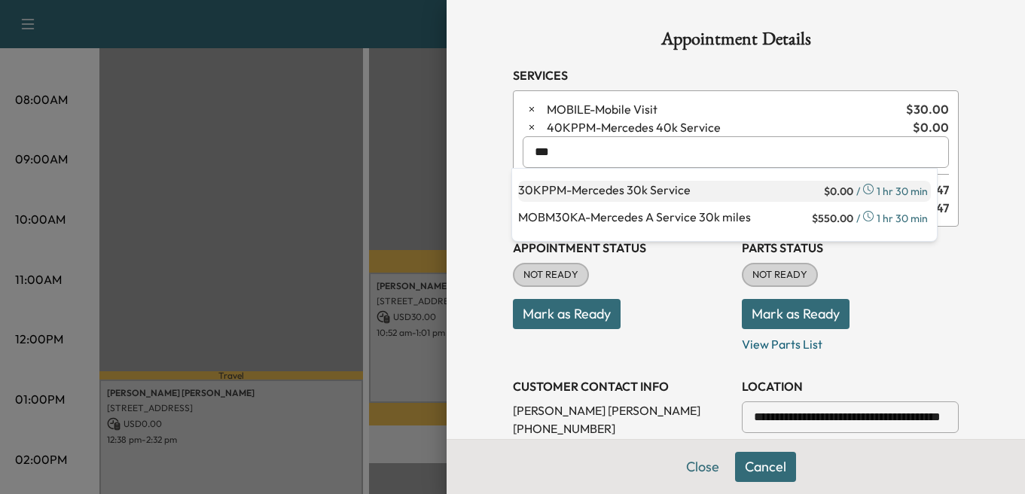
click at [613, 187] on p "30KPPM - Mercedes 30k Service" at bounding box center [669, 191] width 303 height 21
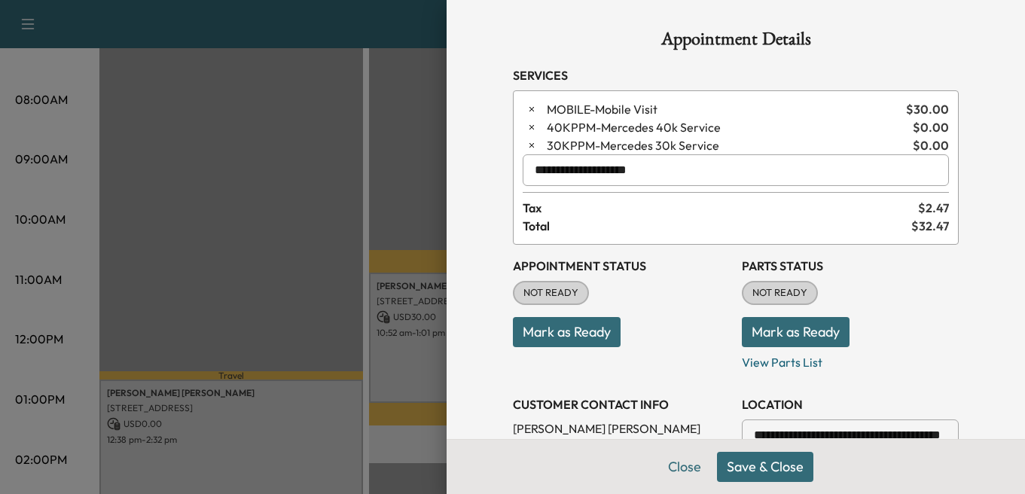
type input "**********"
click at [742, 469] on button "Save & Close" at bounding box center [765, 467] width 96 height 30
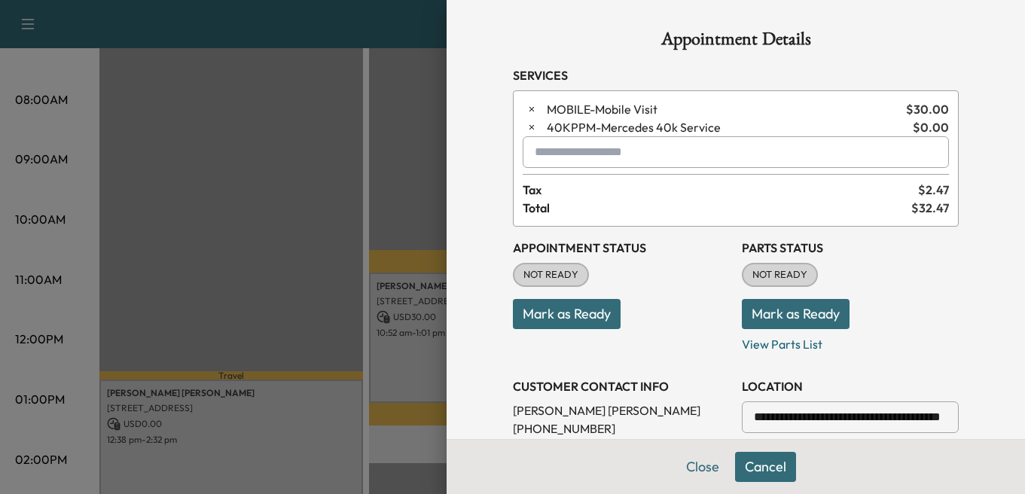
click at [362, 396] on div at bounding box center [512, 247] width 1025 height 494
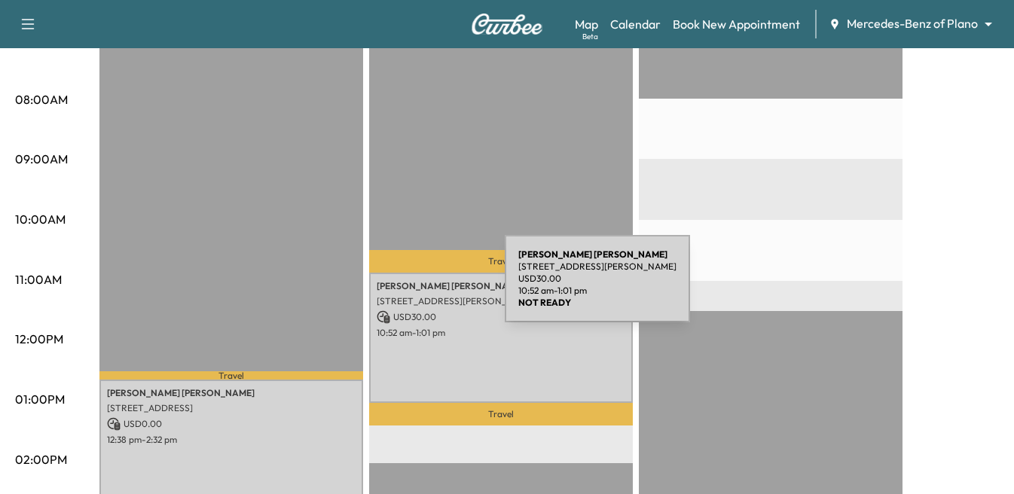
click at [392, 288] on p "[PERSON_NAME]" at bounding box center [501, 286] width 249 height 12
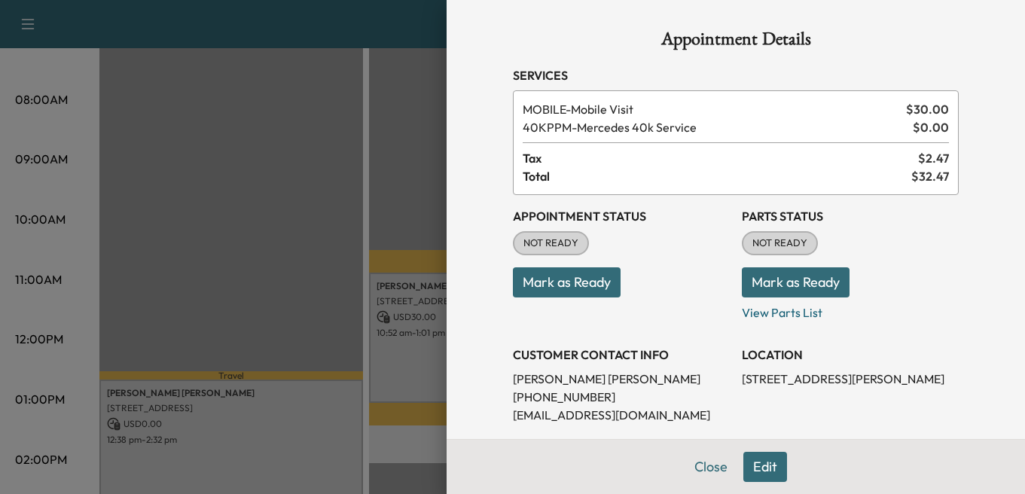
click at [743, 463] on button "Edit" at bounding box center [765, 467] width 44 height 30
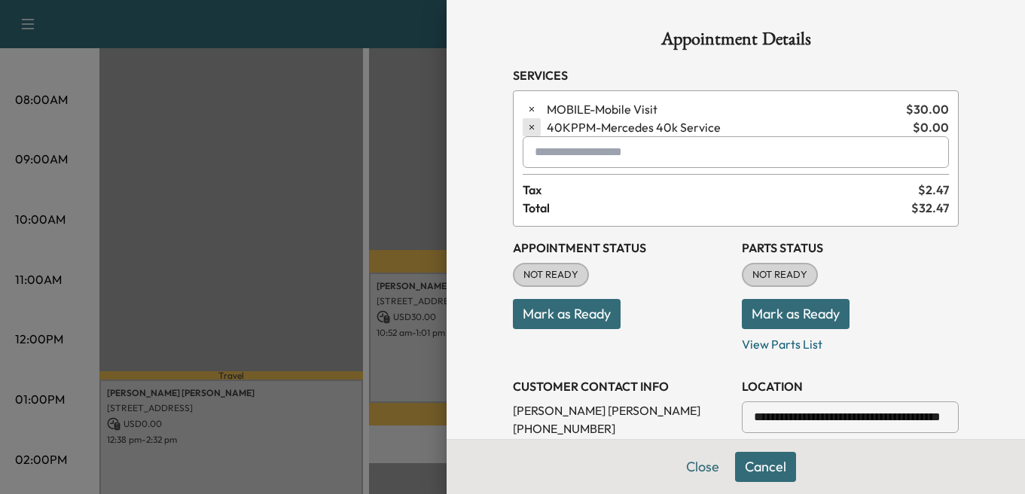
click at [526, 124] on icon "button" at bounding box center [531, 127] width 11 height 11
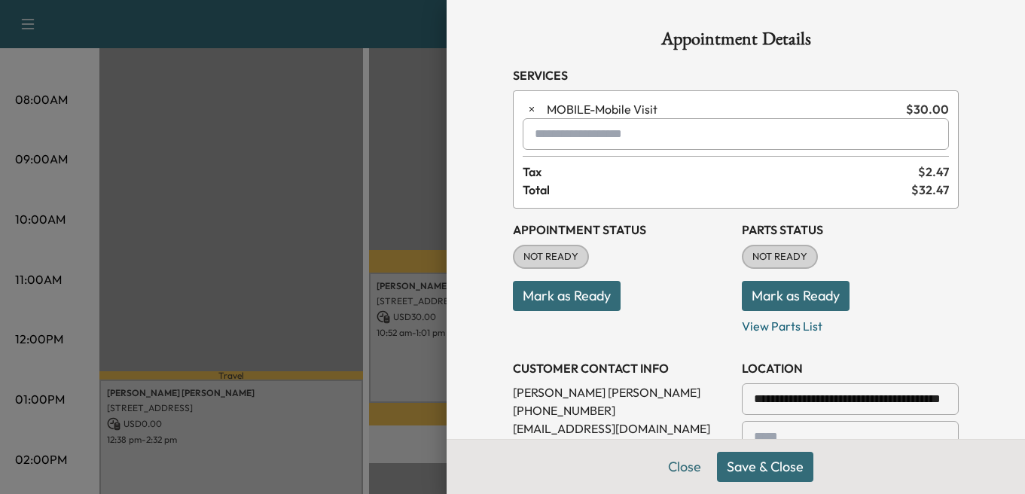
click at [578, 135] on input "text" at bounding box center [736, 134] width 426 height 32
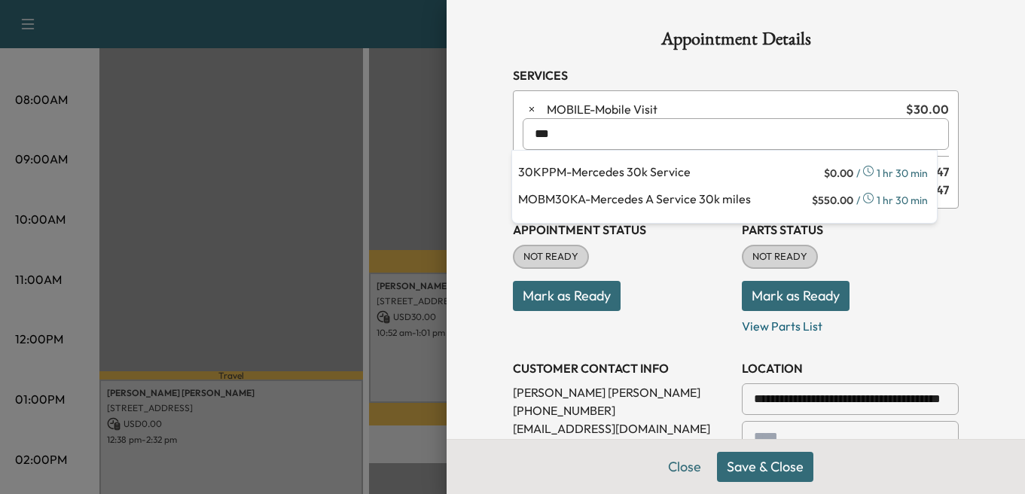
click at [614, 201] on p "MOBM30KA - Mercedes A Service 30k miles" at bounding box center [663, 200] width 291 height 21
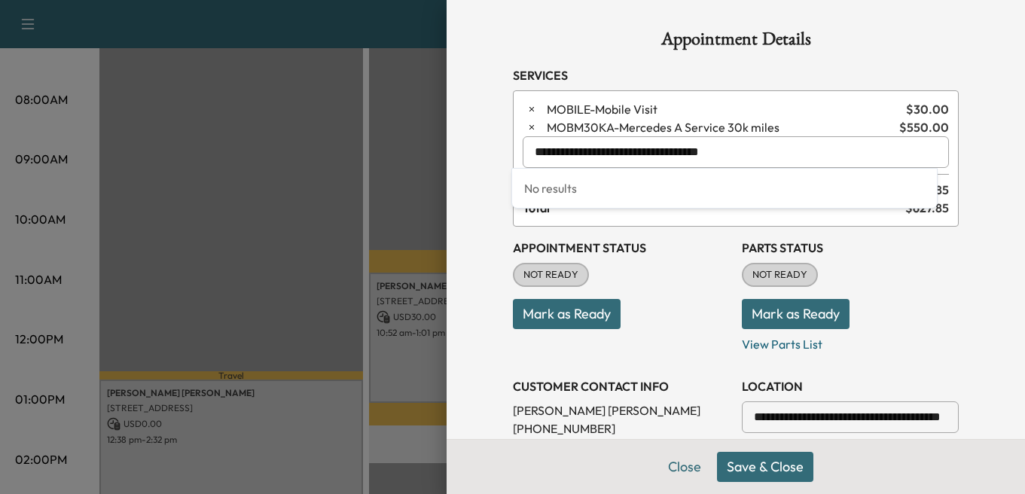
type input "**********"
click at [694, 128] on span "MOBM30KA - Mercedes A Service 30k miles" at bounding box center [720, 127] width 346 height 18
click at [778, 127] on span "MOBM30KA - Mercedes A Service 30k miles" at bounding box center [720, 127] width 346 height 18
click at [592, 145] on input "text" at bounding box center [736, 152] width 426 height 32
click at [526, 125] on icon "button" at bounding box center [531, 127] width 11 height 11
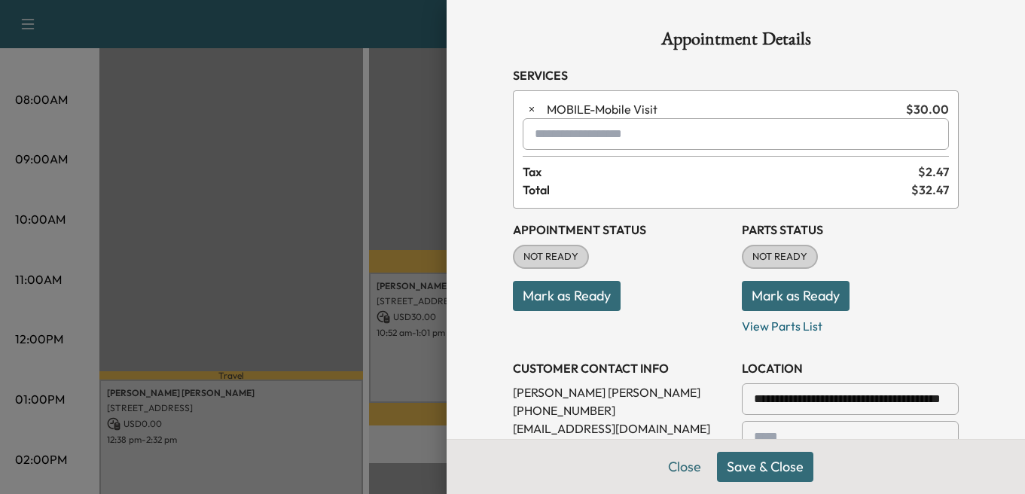
click at [548, 137] on input "text" at bounding box center [736, 134] width 426 height 32
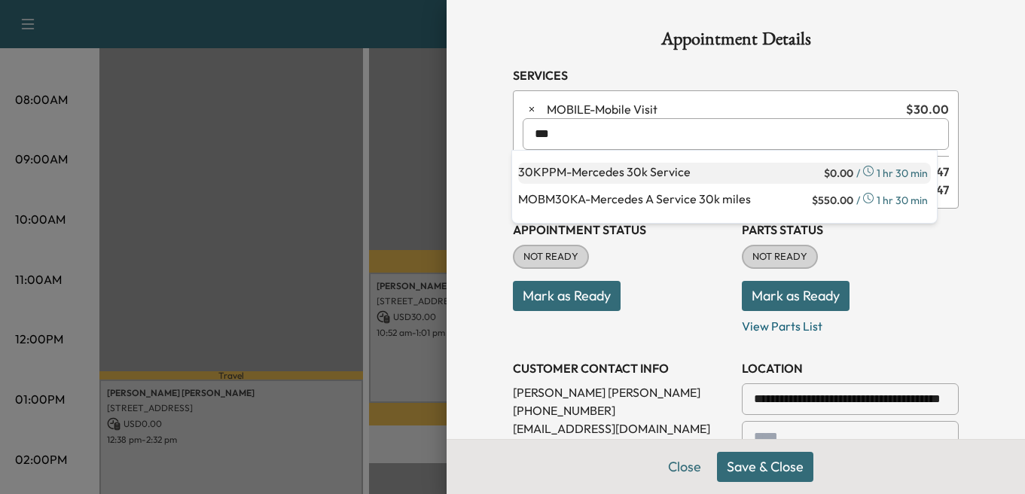
click at [647, 169] on p "30KPPM - Mercedes 30k Service" at bounding box center [669, 173] width 303 height 21
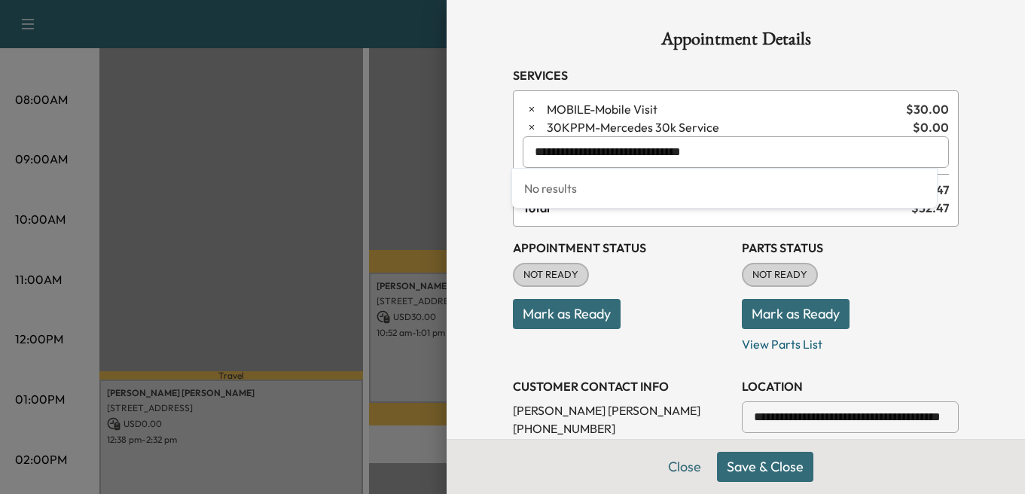
type input "**********"
click at [683, 215] on span "Total" at bounding box center [717, 208] width 389 height 18
click at [727, 472] on button "Save & Close" at bounding box center [765, 467] width 96 height 30
